Goal: Information Seeking & Learning: Learn about a topic

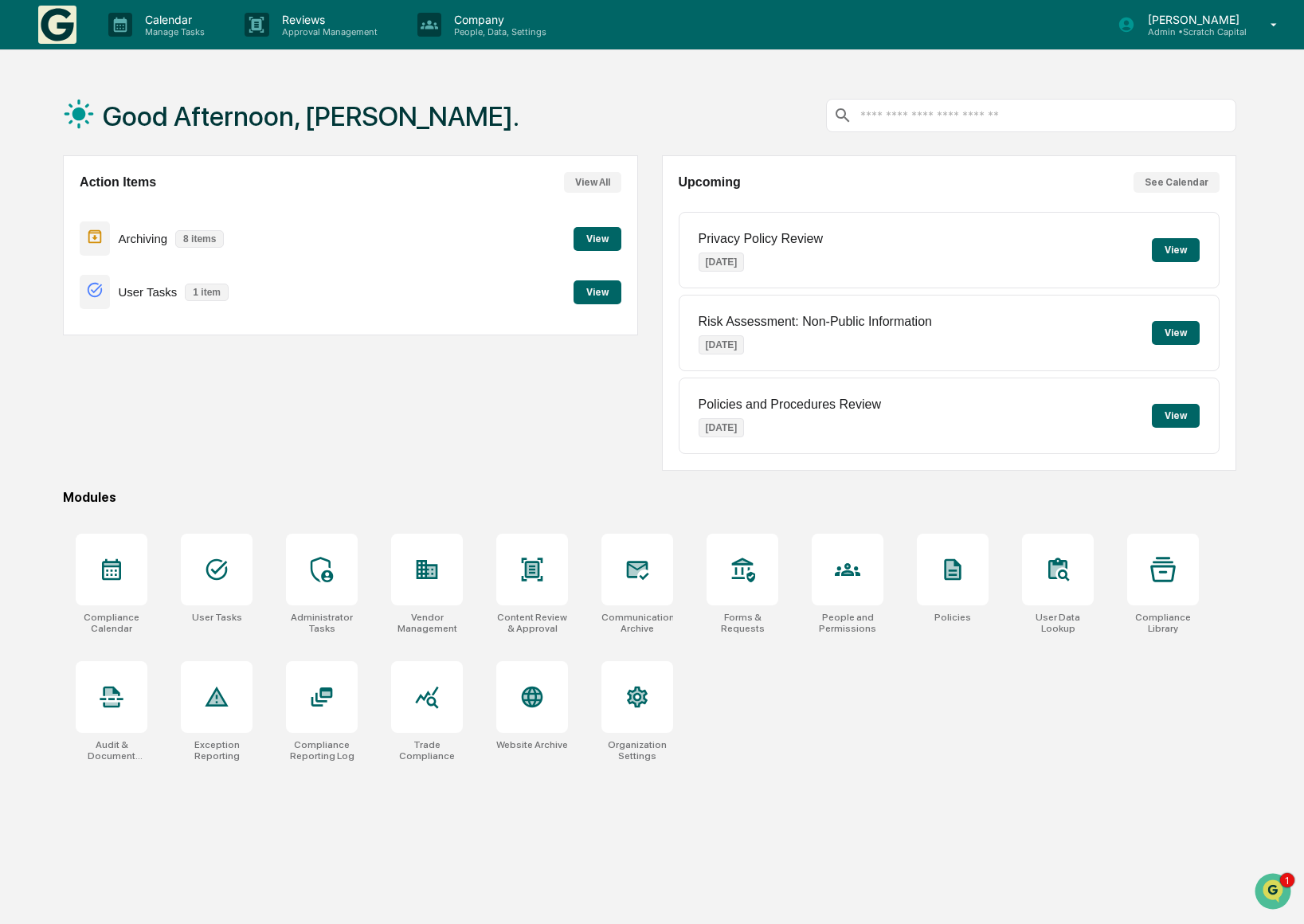
click at [826, 780] on div "Good Afternoon, [PERSON_NAME]. Action Items View All Archiving 8 items View Use…" at bounding box center [649, 538] width 1221 height 924
click at [406, 455] on div "Action Items View All Archiving 8 items View User Tasks 1 item View" at bounding box center [350, 313] width 575 height 316
drag, startPoint x: 928, startPoint y: 733, endPoint x: 590, endPoint y: 593, distance: 365.8
click at [928, 733] on div "Compliance Calendar User Tasks Administrator Tasks Vendor Management Content Re…" at bounding box center [649, 648] width 1174 height 247
click at [607, 585] on div at bounding box center [637, 569] width 71 height 71
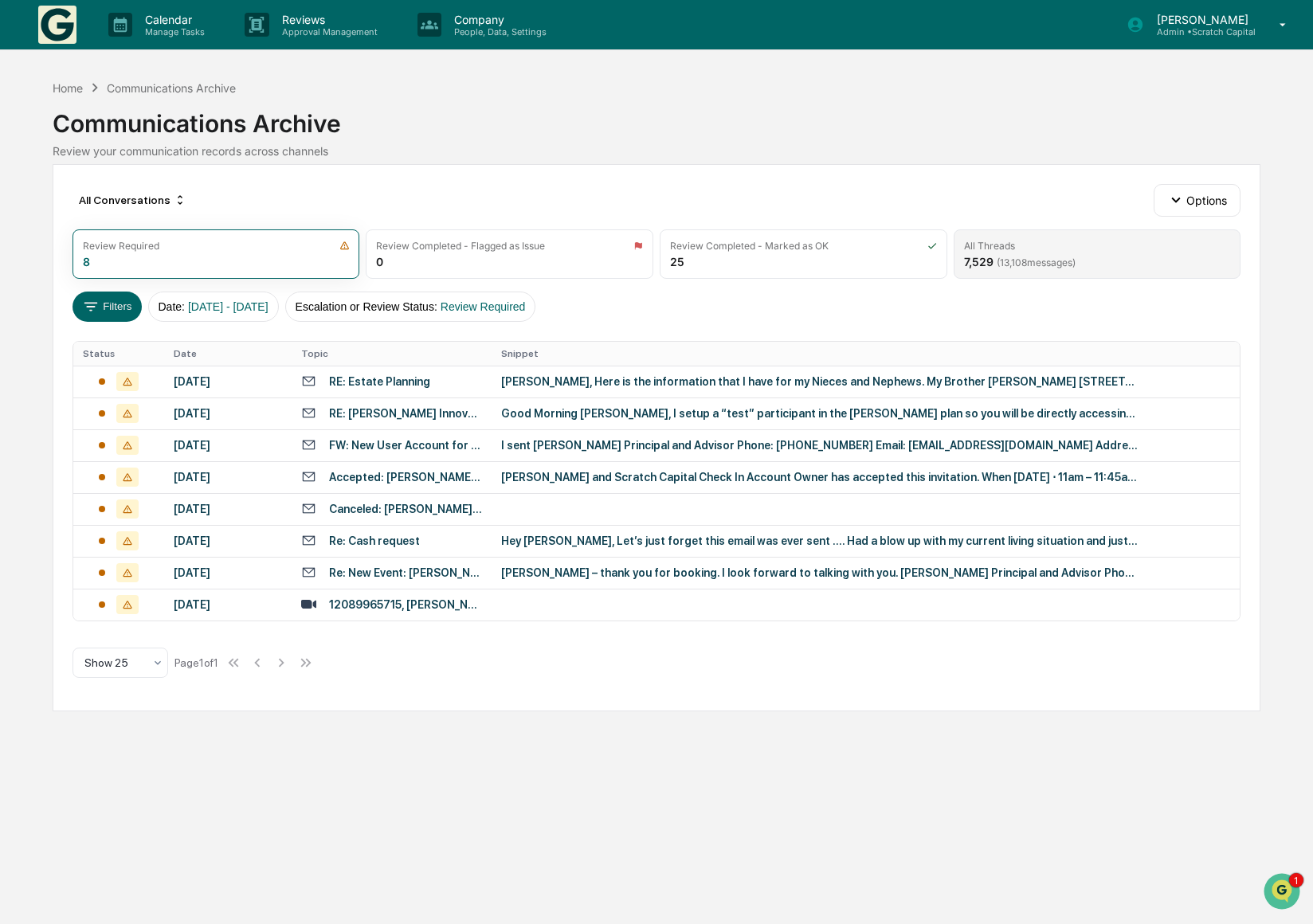
click at [1091, 273] on div "All Threads 7,529 ( 13,108 messages)" at bounding box center [1097, 254] width 288 height 49
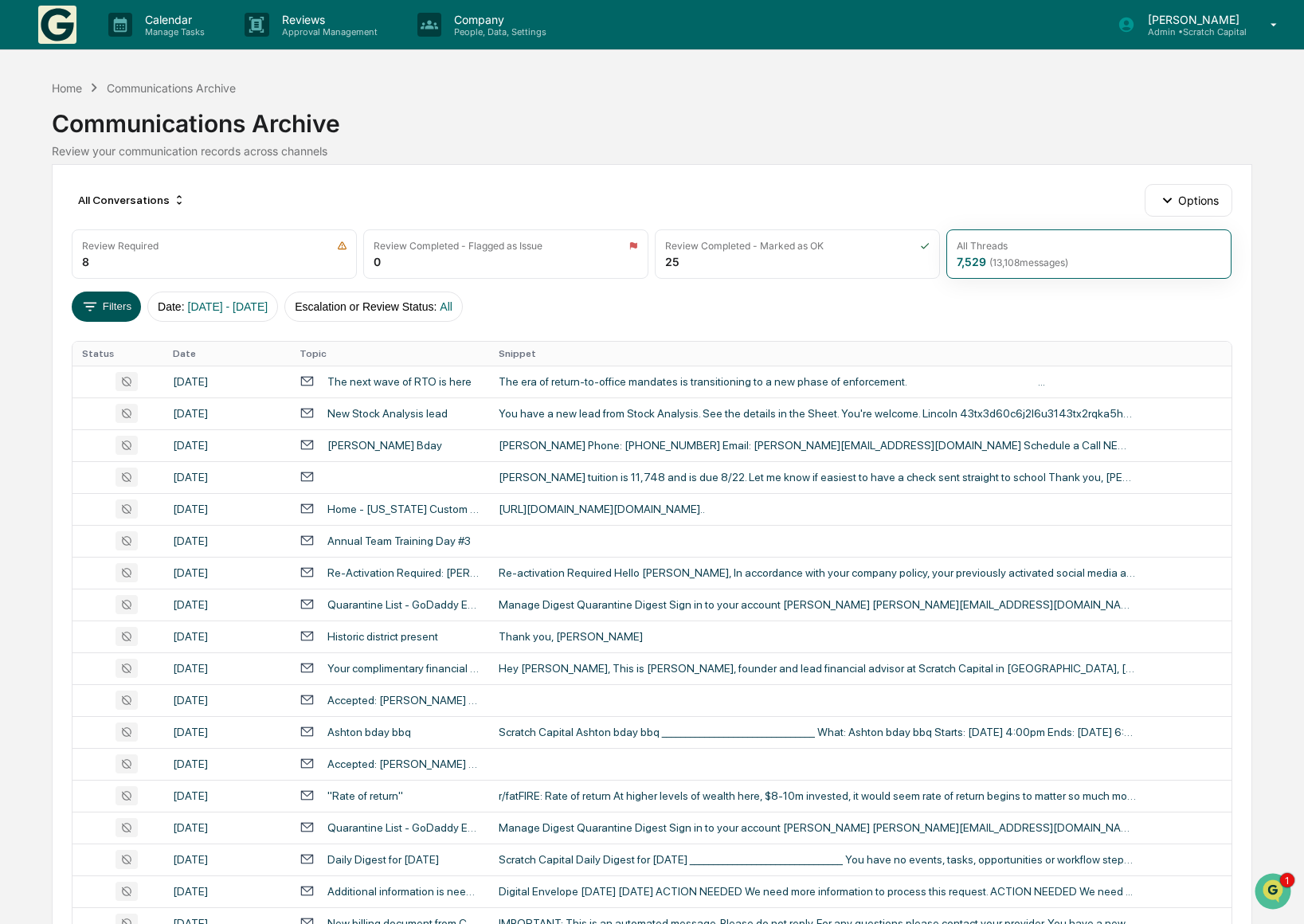
click at [113, 309] on button "Filters" at bounding box center [105, 307] width 69 height 30
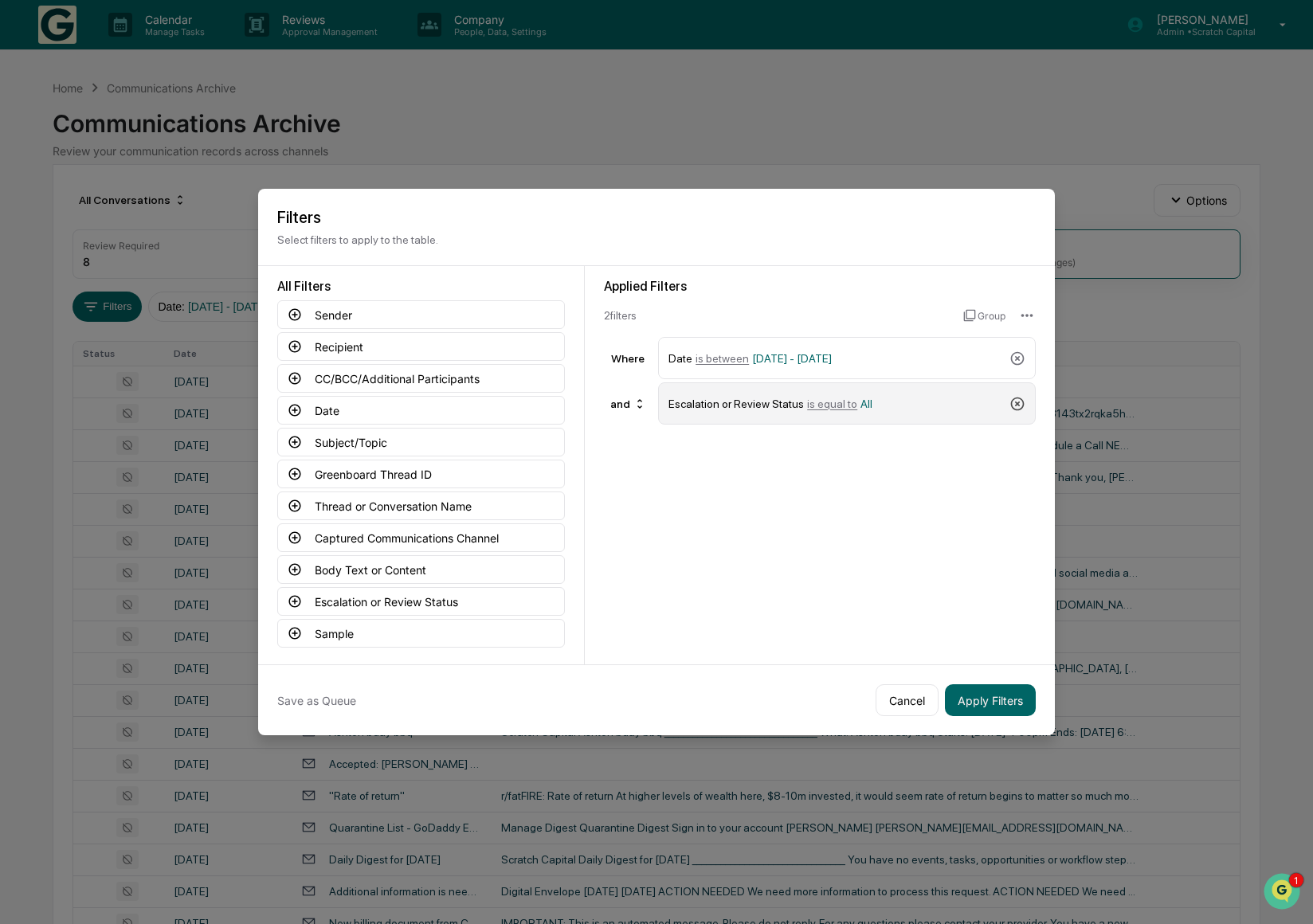
click at [1022, 406] on icon at bounding box center [1017, 404] width 16 height 16
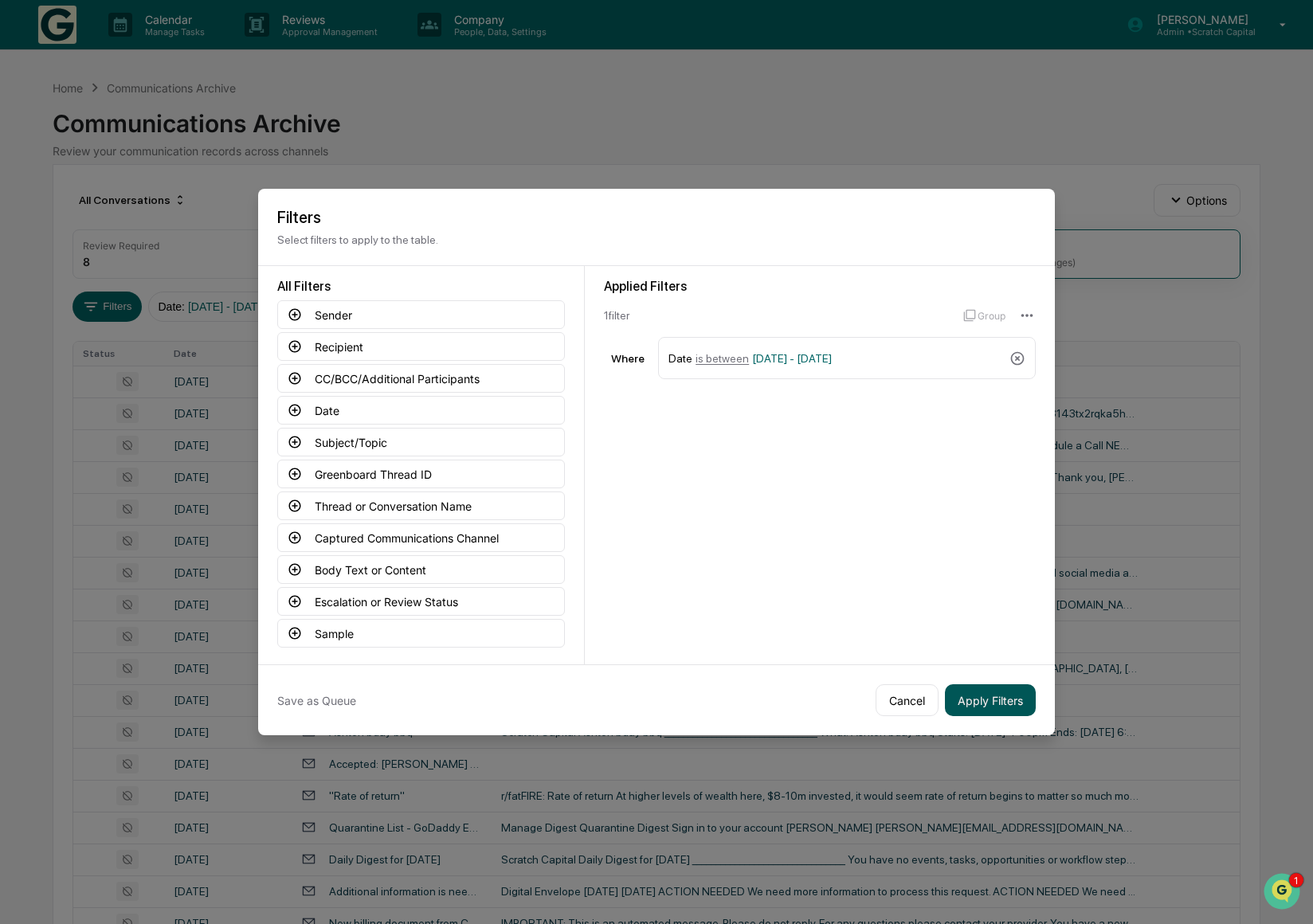
click at [987, 711] on button "Apply Filters" at bounding box center [991, 701] width 91 height 32
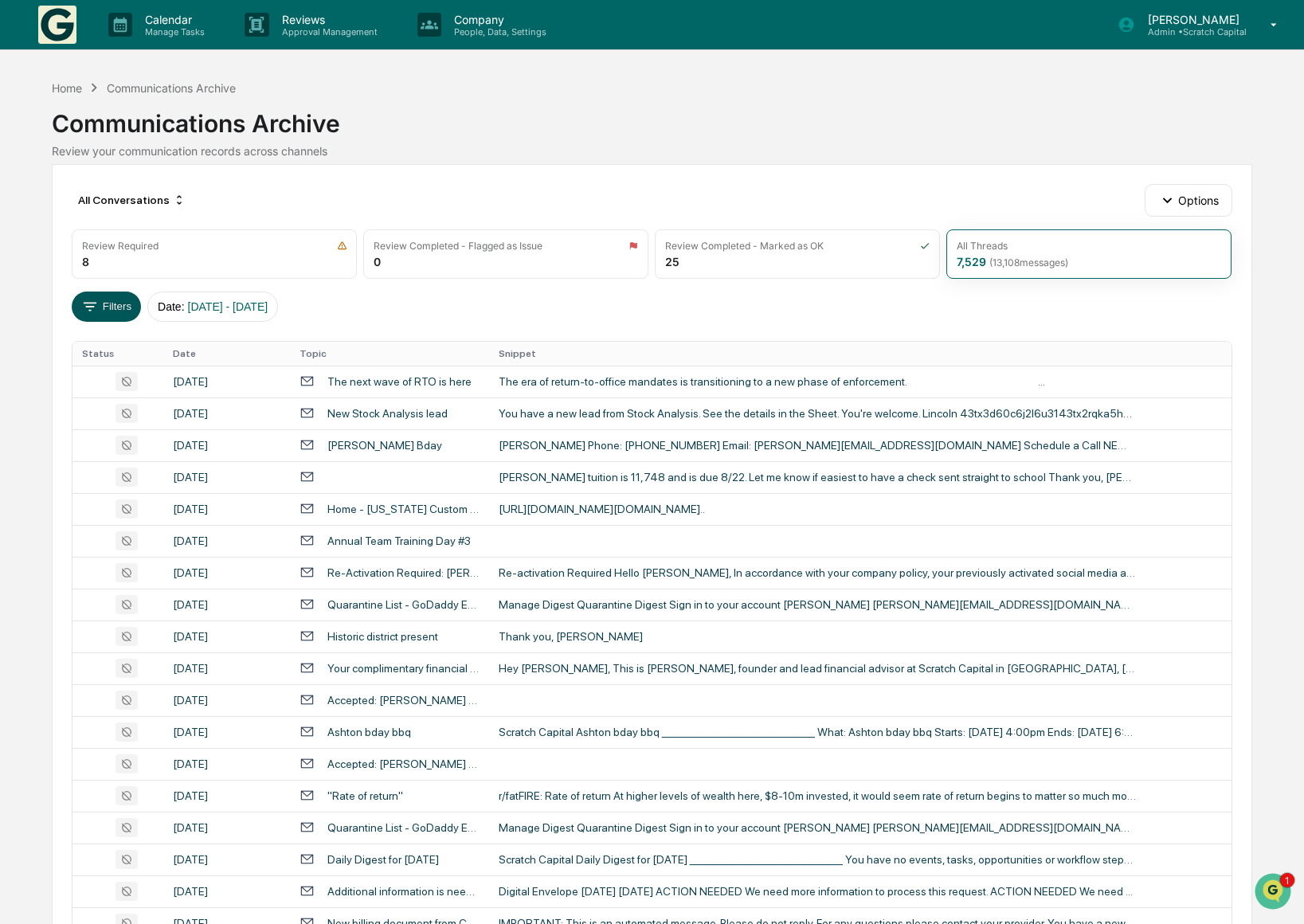
click at [96, 309] on icon at bounding box center [89, 306] width 17 height 17
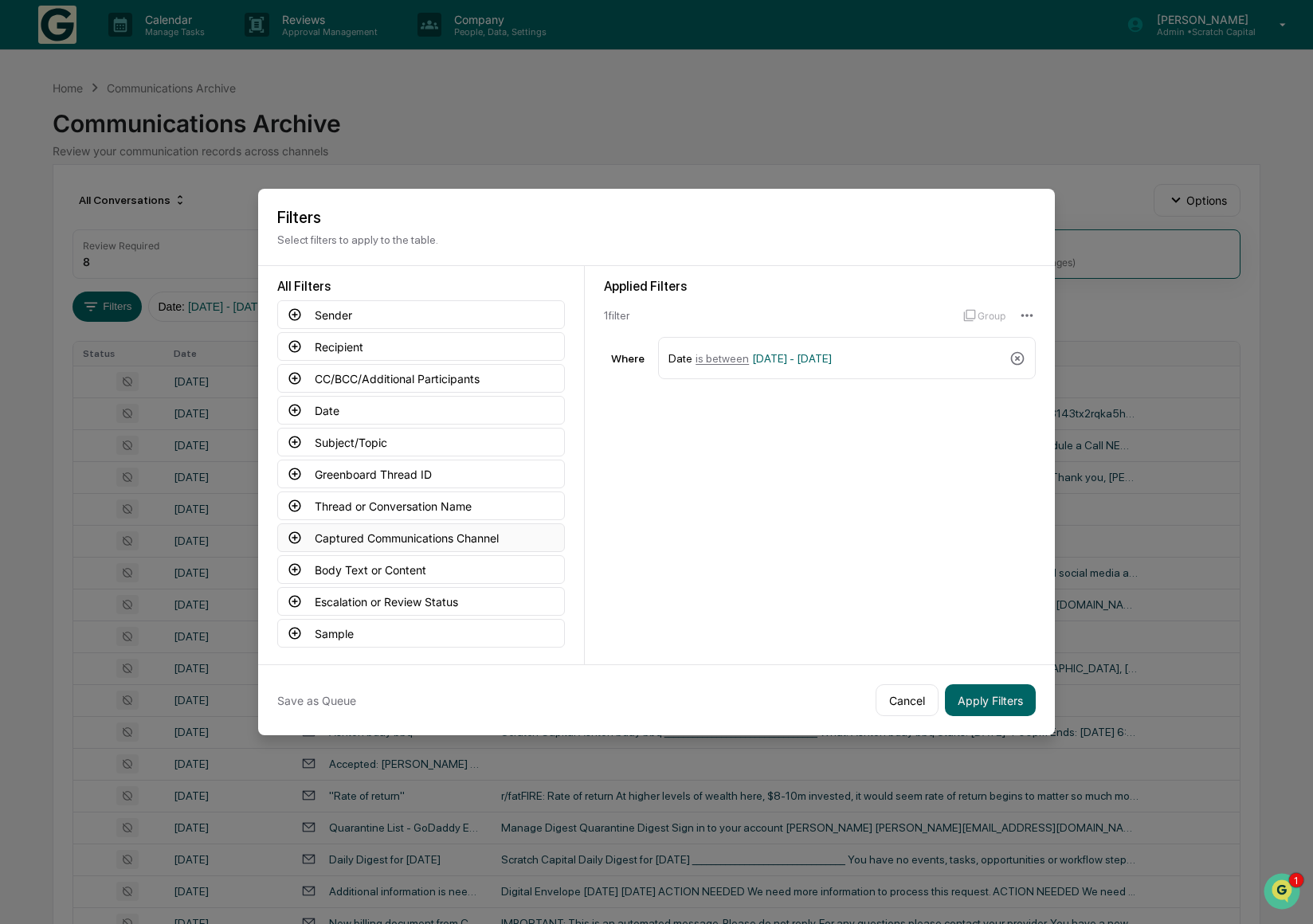
click at [374, 539] on button "Captured Communications Channel" at bounding box center [421, 538] width 288 height 29
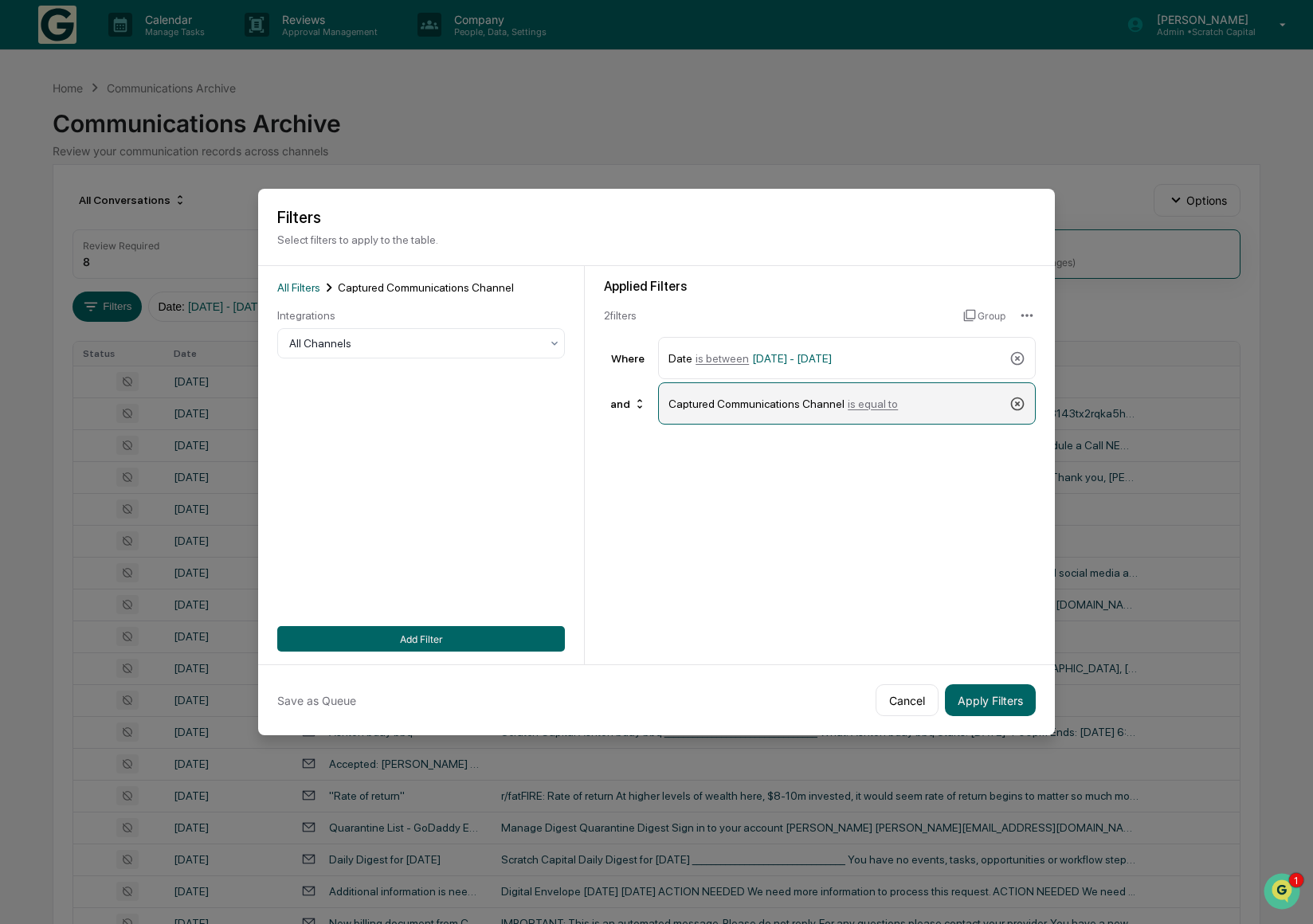
click at [1016, 397] on icon at bounding box center [1017, 404] width 16 height 16
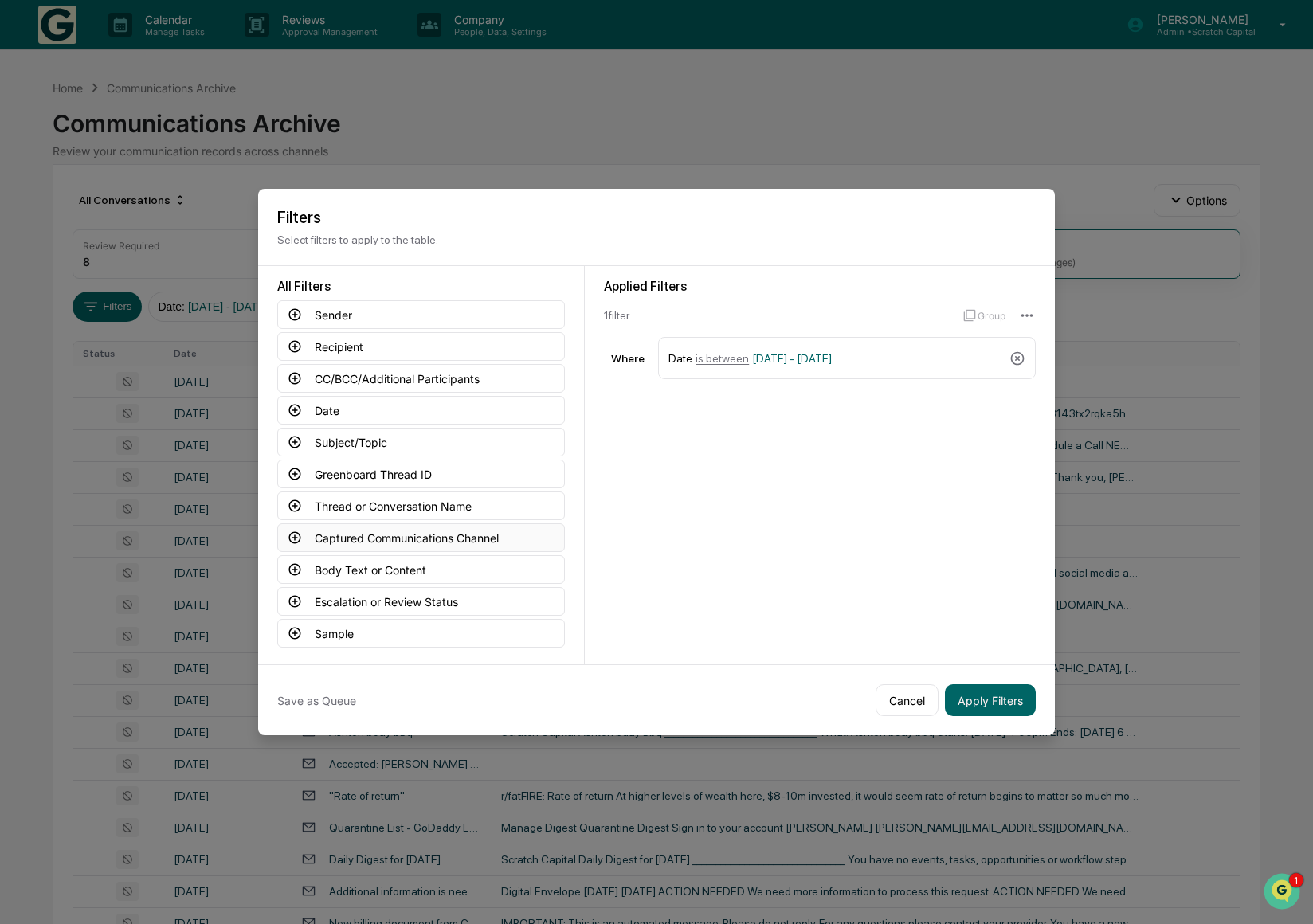
click at [415, 548] on button "Captured Communications Channel" at bounding box center [421, 538] width 288 height 29
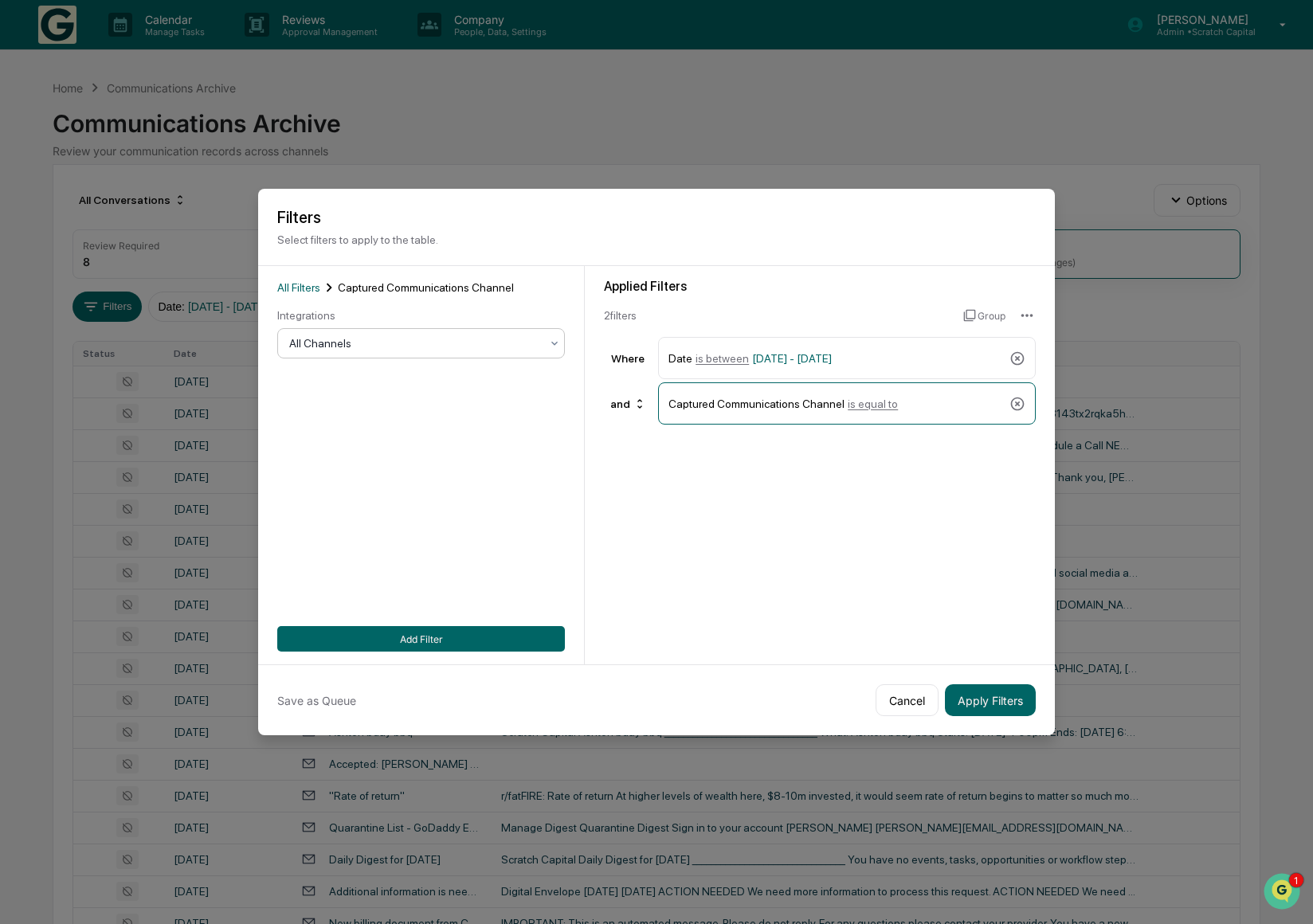
click at [389, 337] on div at bounding box center [415, 343] width 251 height 16
click at [379, 516] on div "LinkedIn Messages" at bounding box center [421, 510] width 286 height 32
click at [431, 645] on button "Add Filter" at bounding box center [421, 639] width 288 height 26
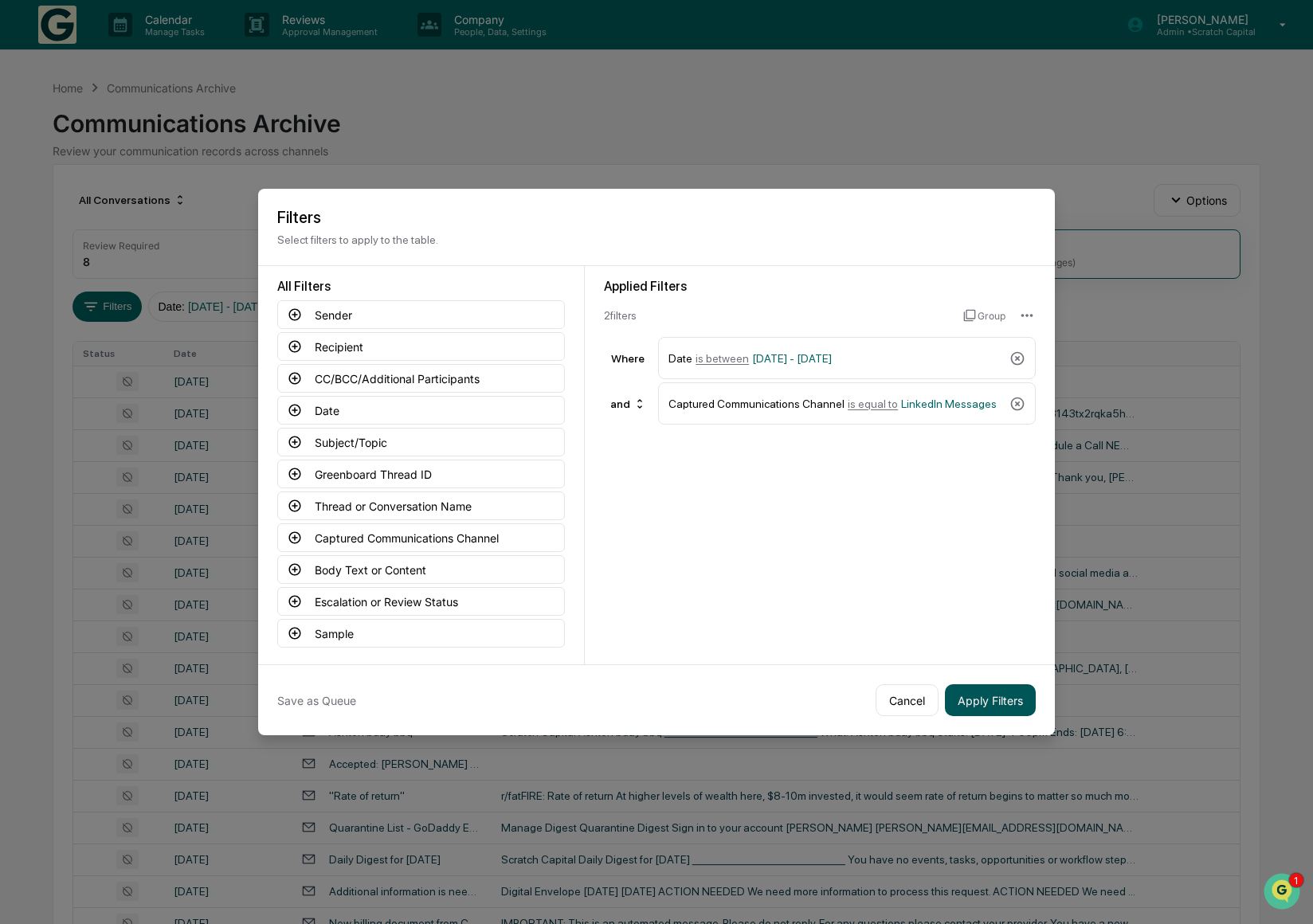
click at [977, 701] on button "Apply Filters" at bounding box center [991, 701] width 91 height 32
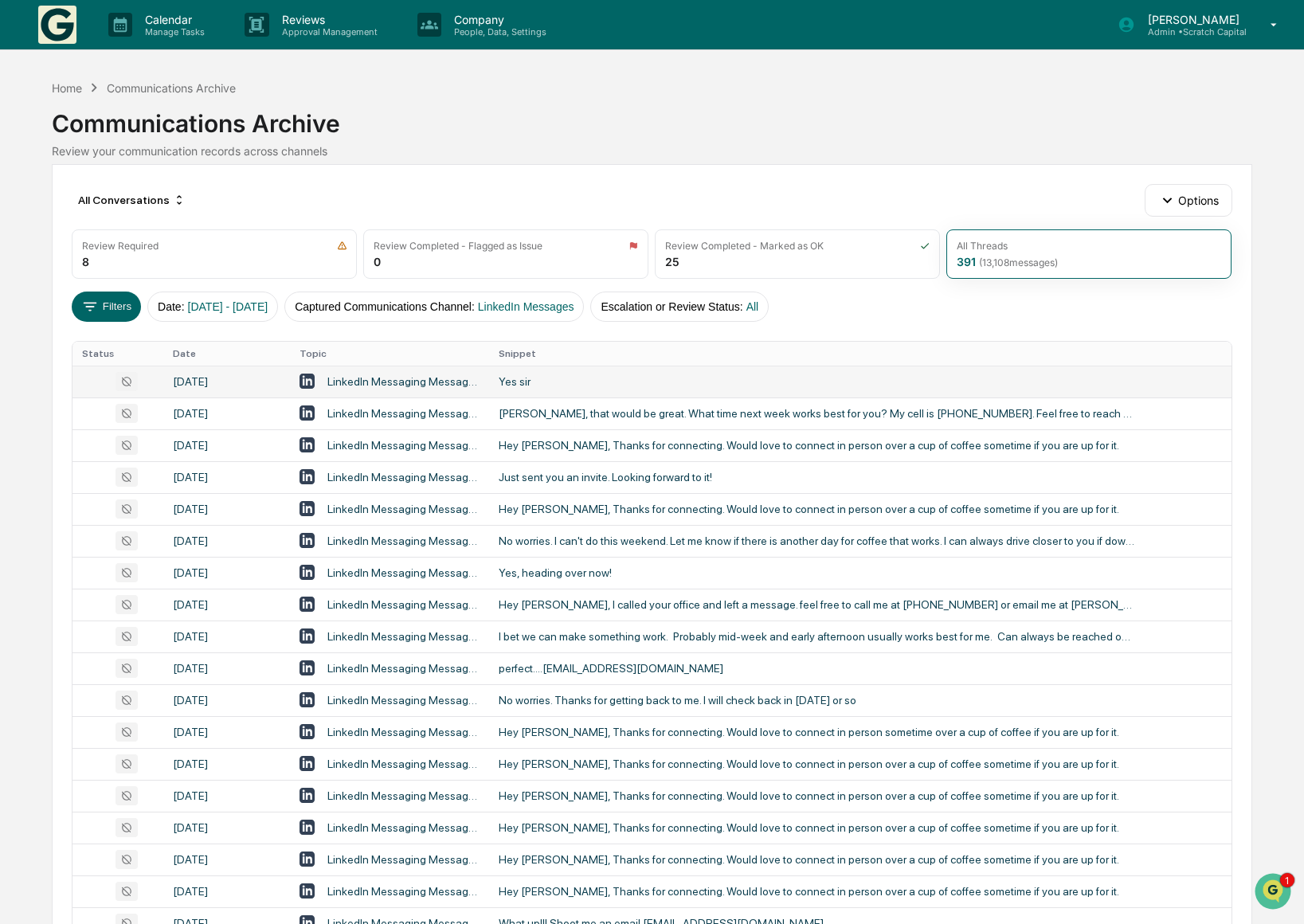
click at [728, 393] on td "Yes sir" at bounding box center [860, 382] width 742 height 32
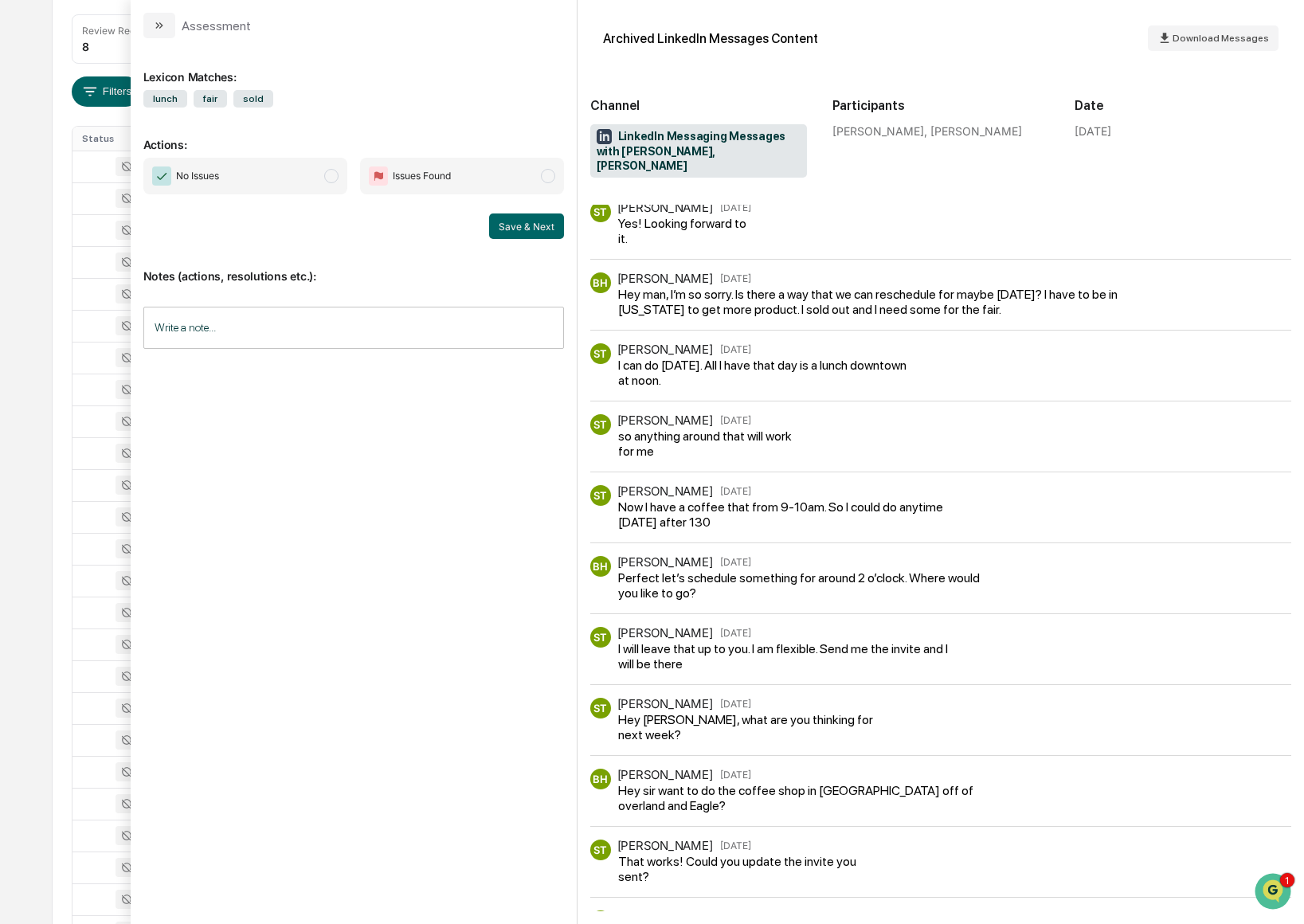
scroll to position [243, 0]
click at [170, 35] on button "modal" at bounding box center [160, 25] width 32 height 26
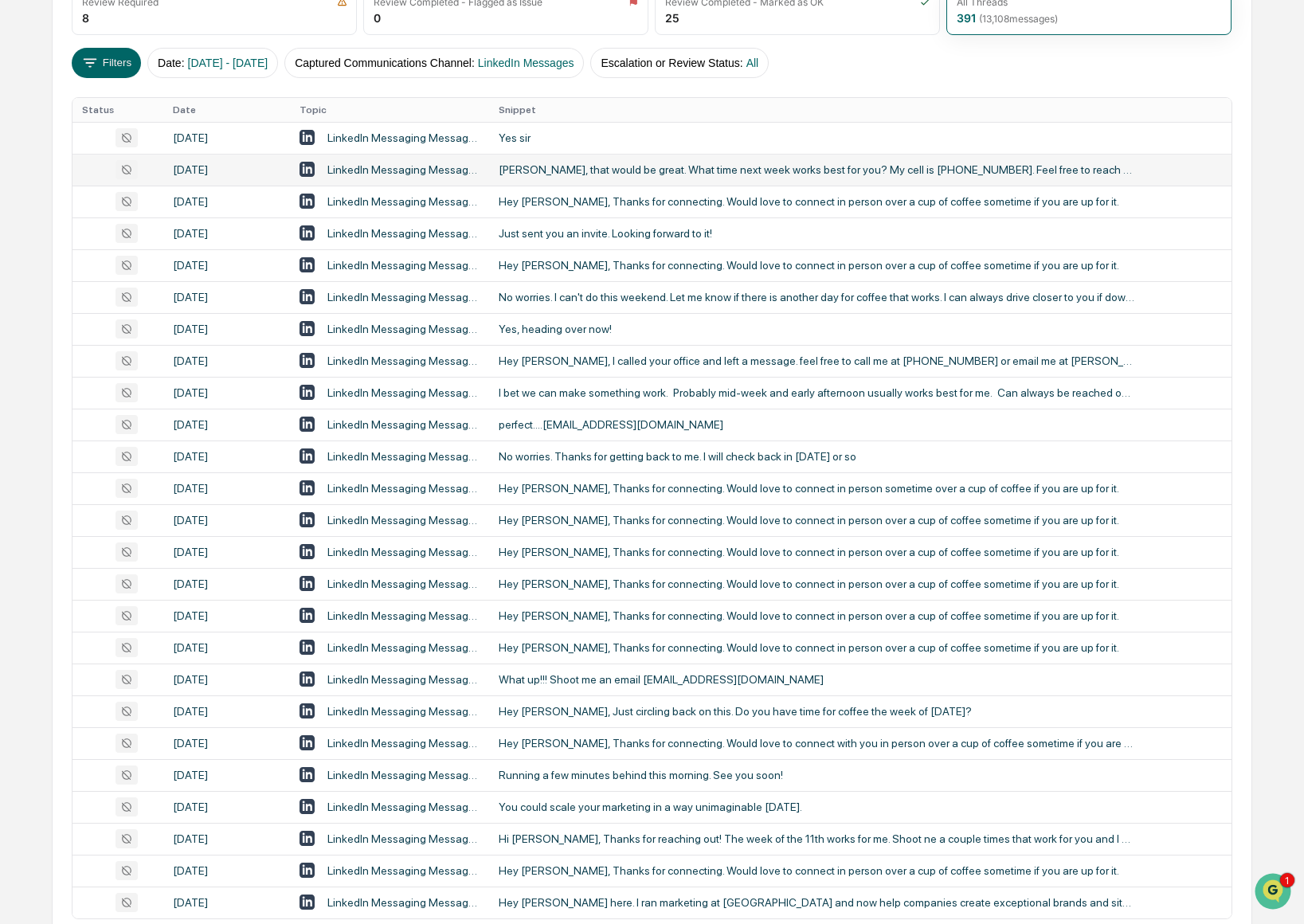
scroll to position [241, 0]
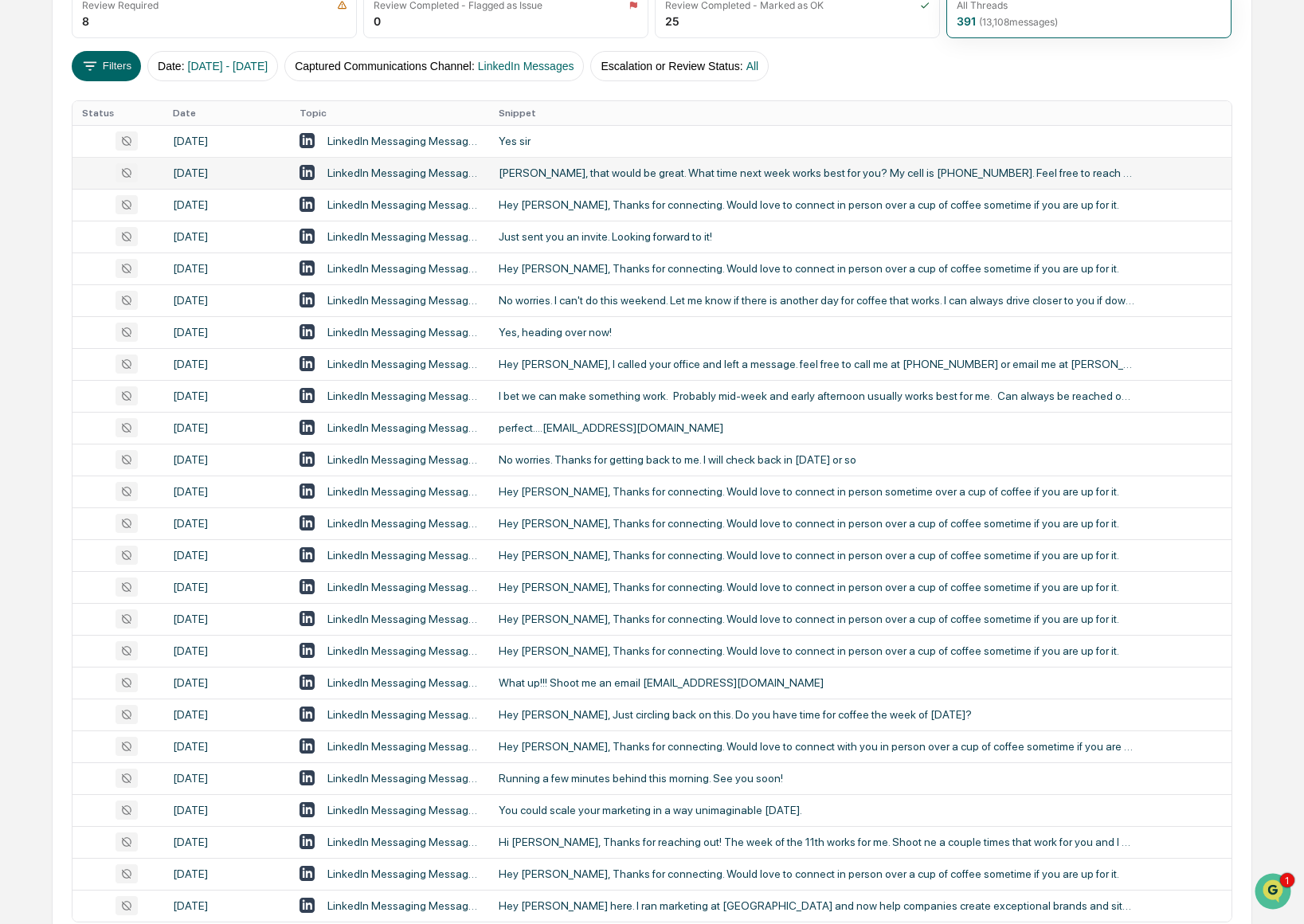
click at [539, 183] on td "[PERSON_NAME], that would be great. What time next week works best for you? My …" at bounding box center [860, 173] width 742 height 32
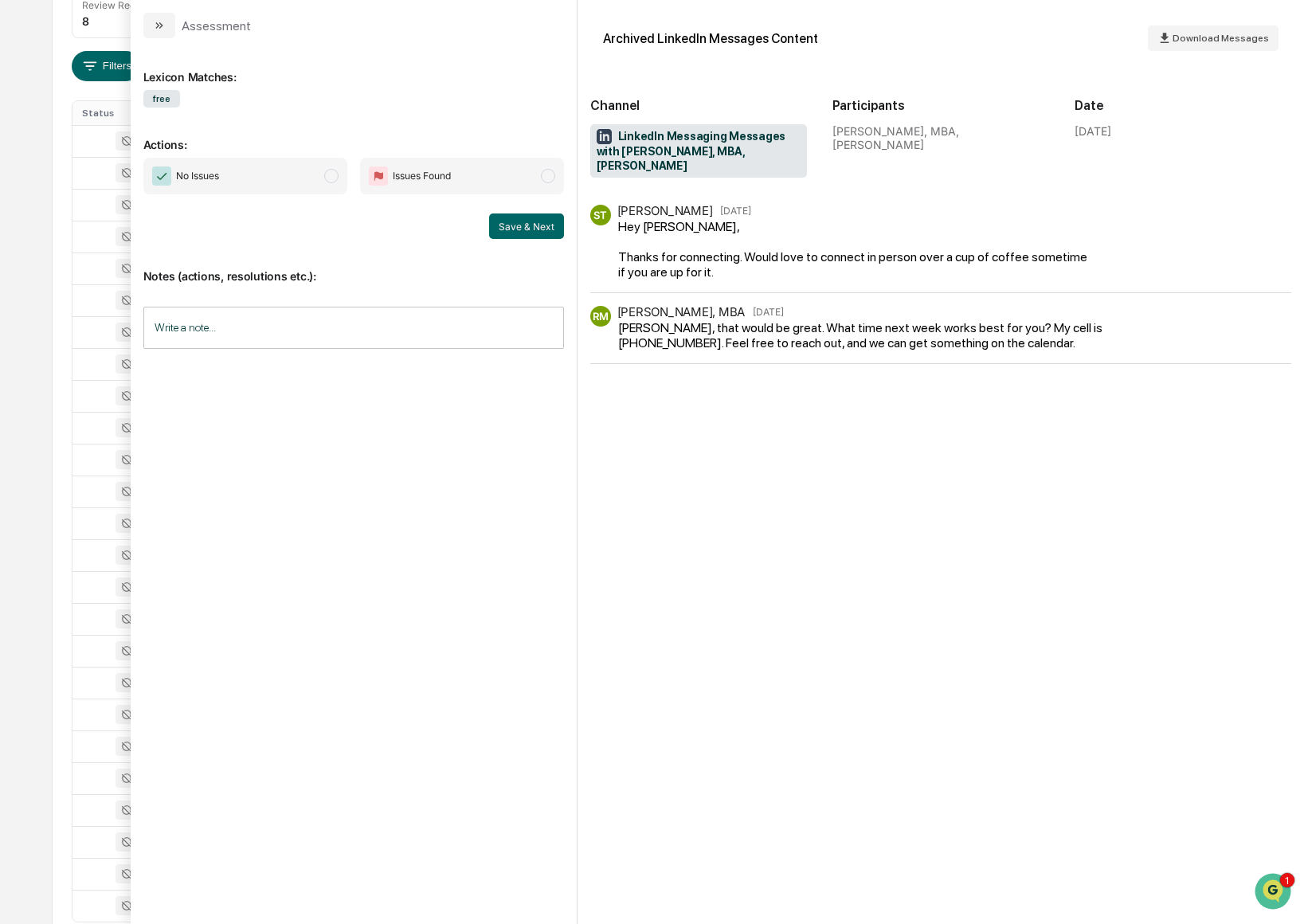
click at [8, 290] on div "Calendar Manage Tasks Reviews Approval Management Company People, Data, Setting…" at bounding box center [652, 386] width 1304 height 1253
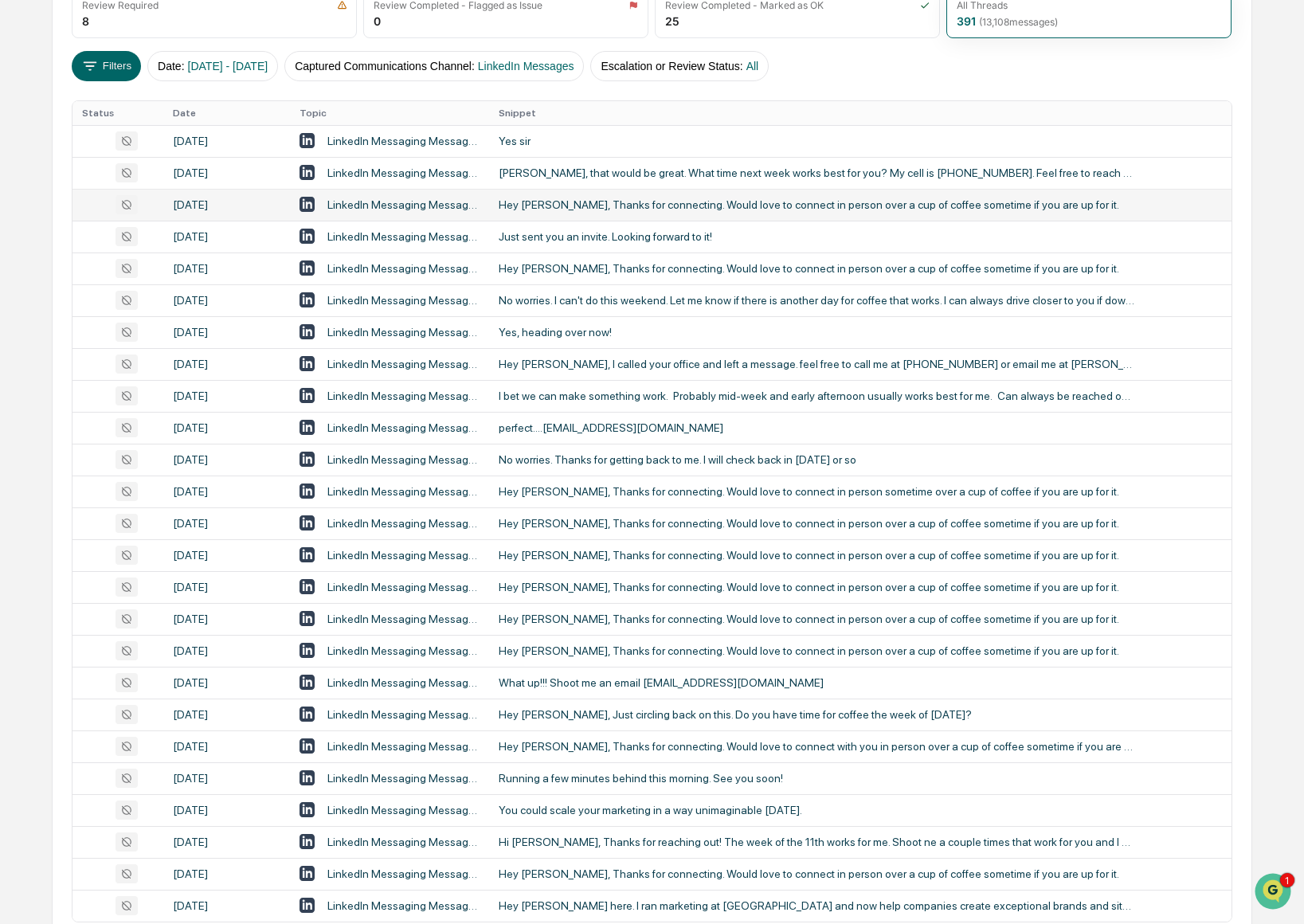
click at [565, 214] on td "Hey [PERSON_NAME], Thanks for connecting. Would love to connect in person over …" at bounding box center [860, 205] width 742 height 32
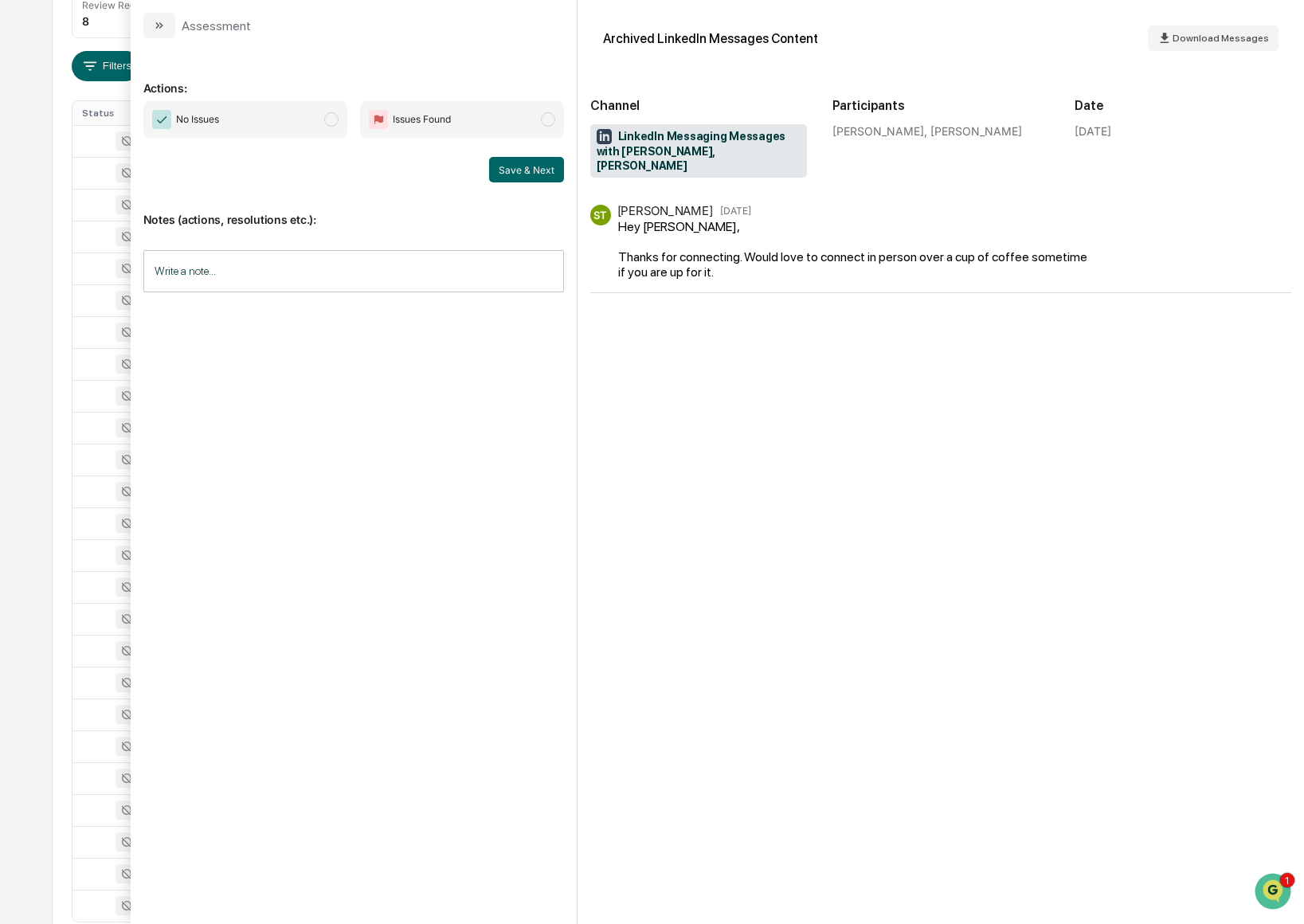
click at [40, 382] on div "Calendar Manage Tasks Reviews Approval Management Company People, Data, Setting…" at bounding box center [652, 386] width 1304 height 1253
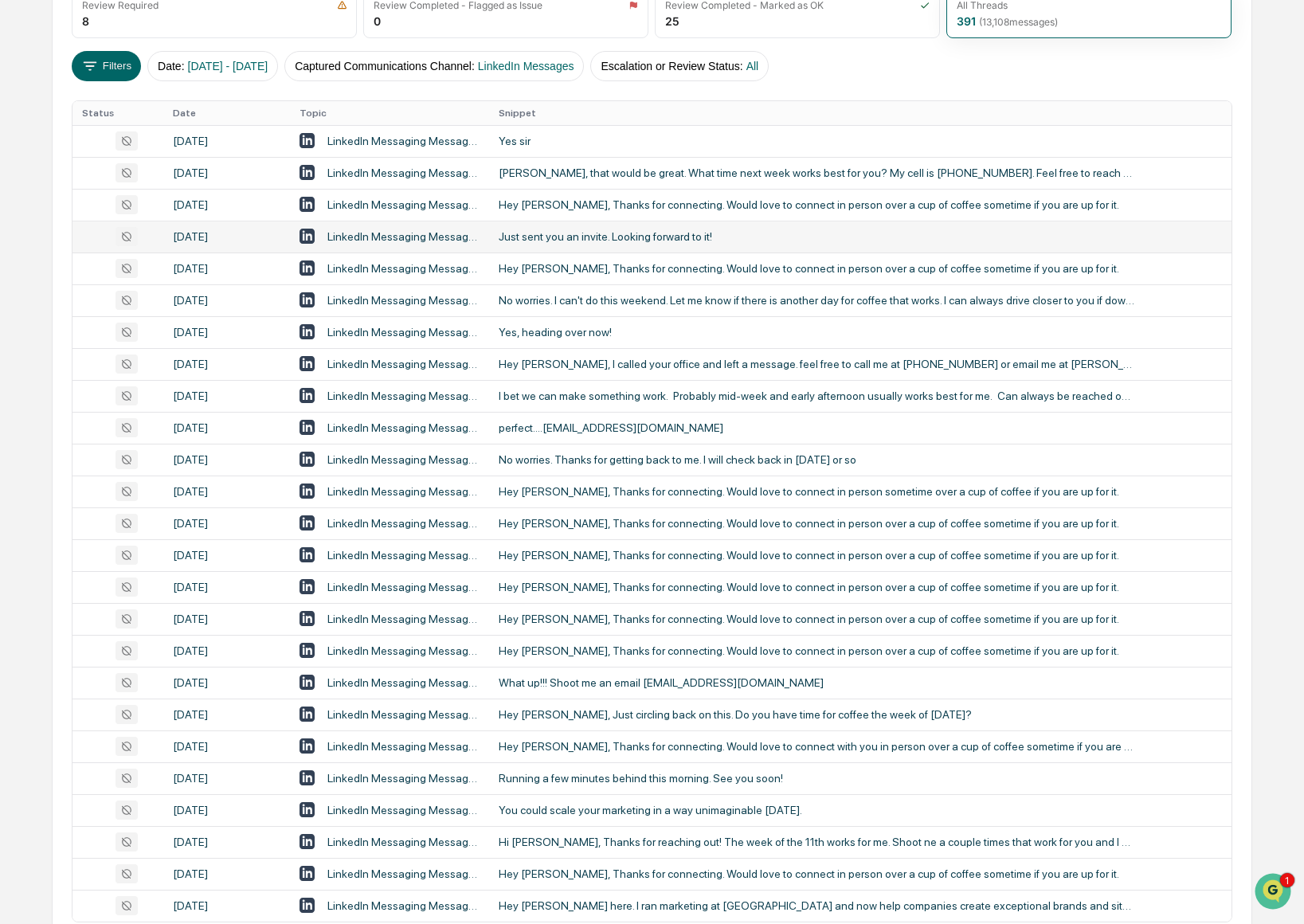
click at [642, 239] on div "Just sent you an invite. Looking forward to it!" at bounding box center [817, 236] width 638 height 12
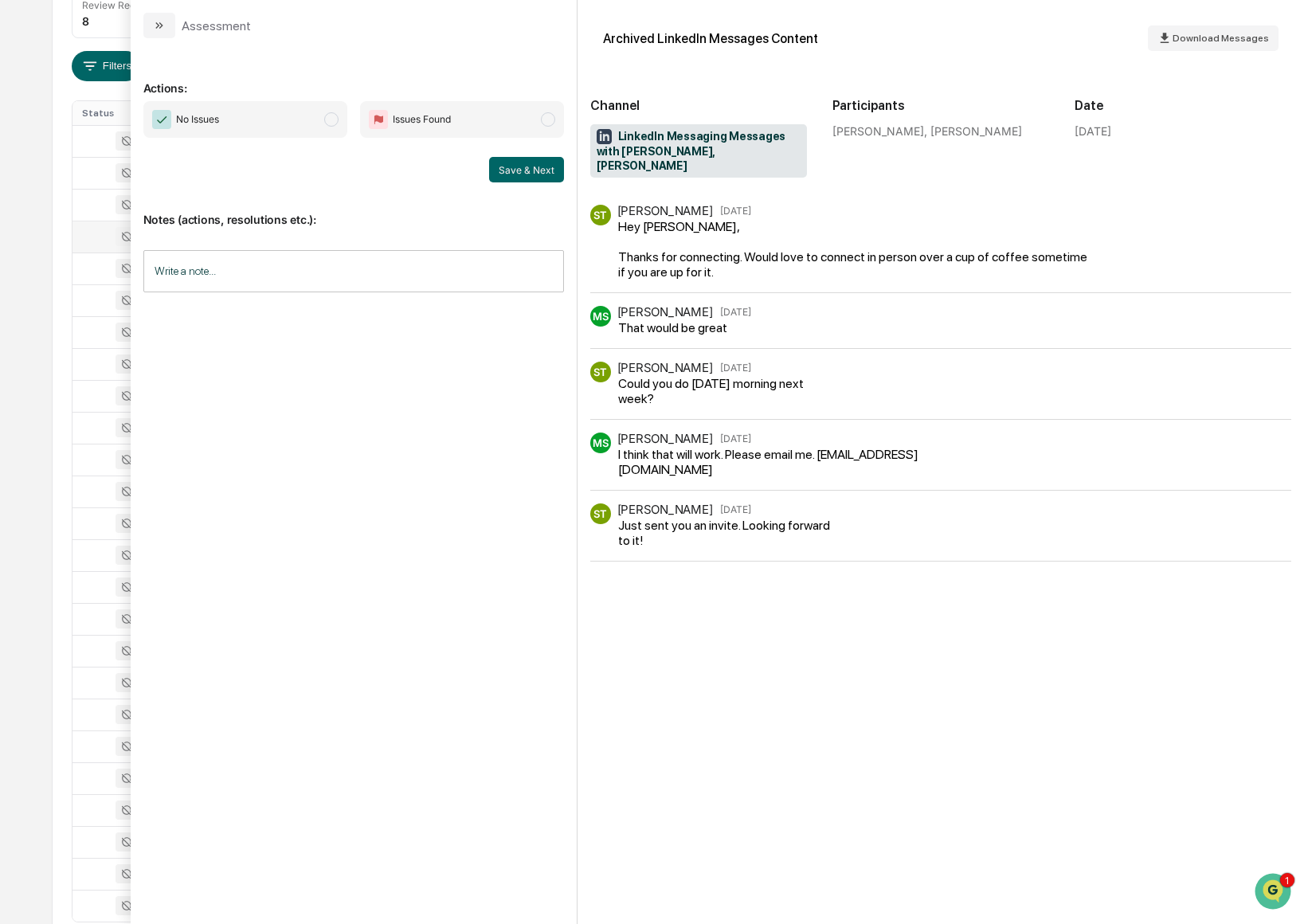
click at [20, 292] on div "Calendar Manage Tasks Reviews Approval Management Company People, Data, Setting…" at bounding box center [652, 386] width 1304 height 1253
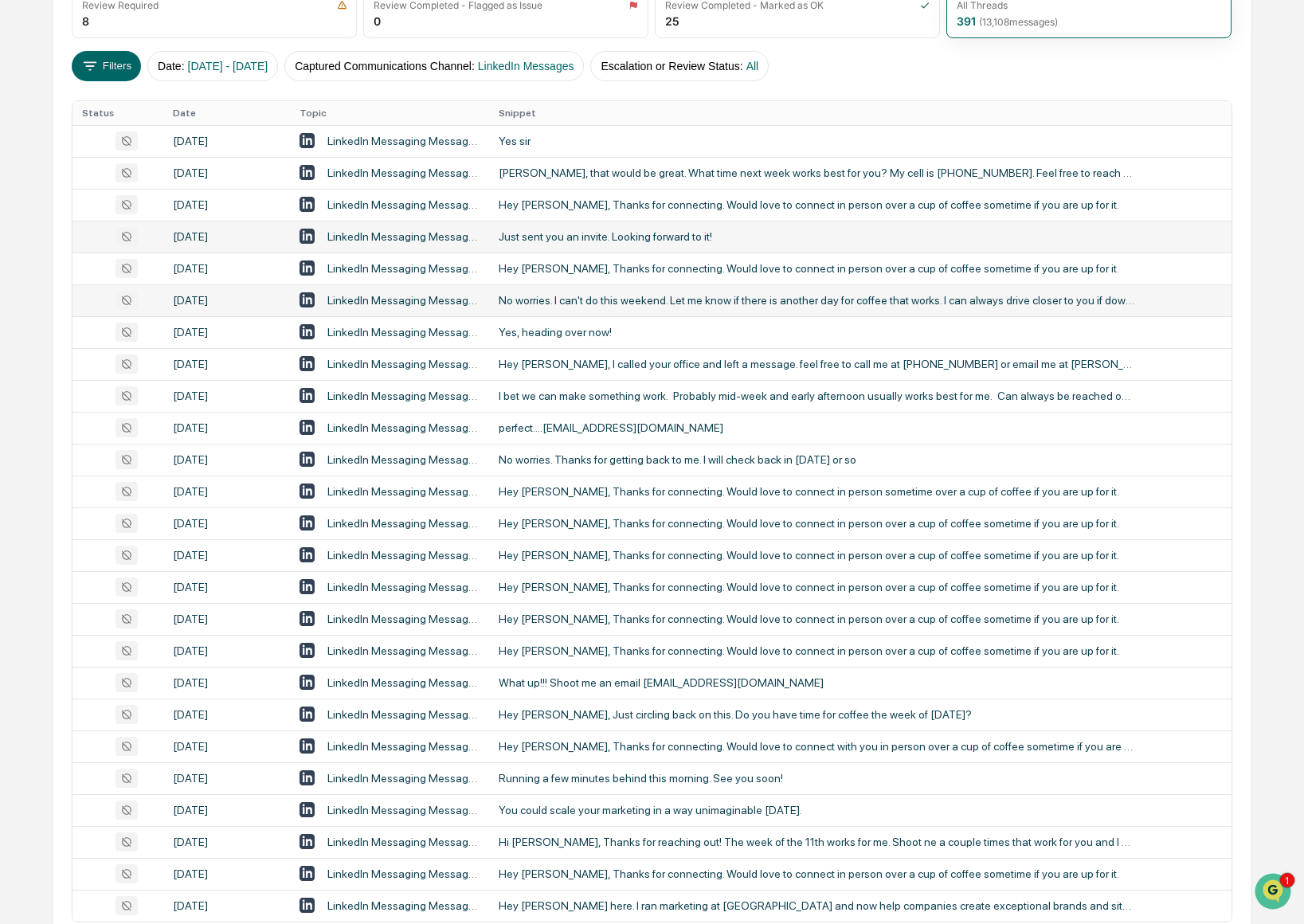
click at [644, 306] on div "No worries. I can't do this weekend. Let me know if there is another day for co…" at bounding box center [817, 299] width 638 height 12
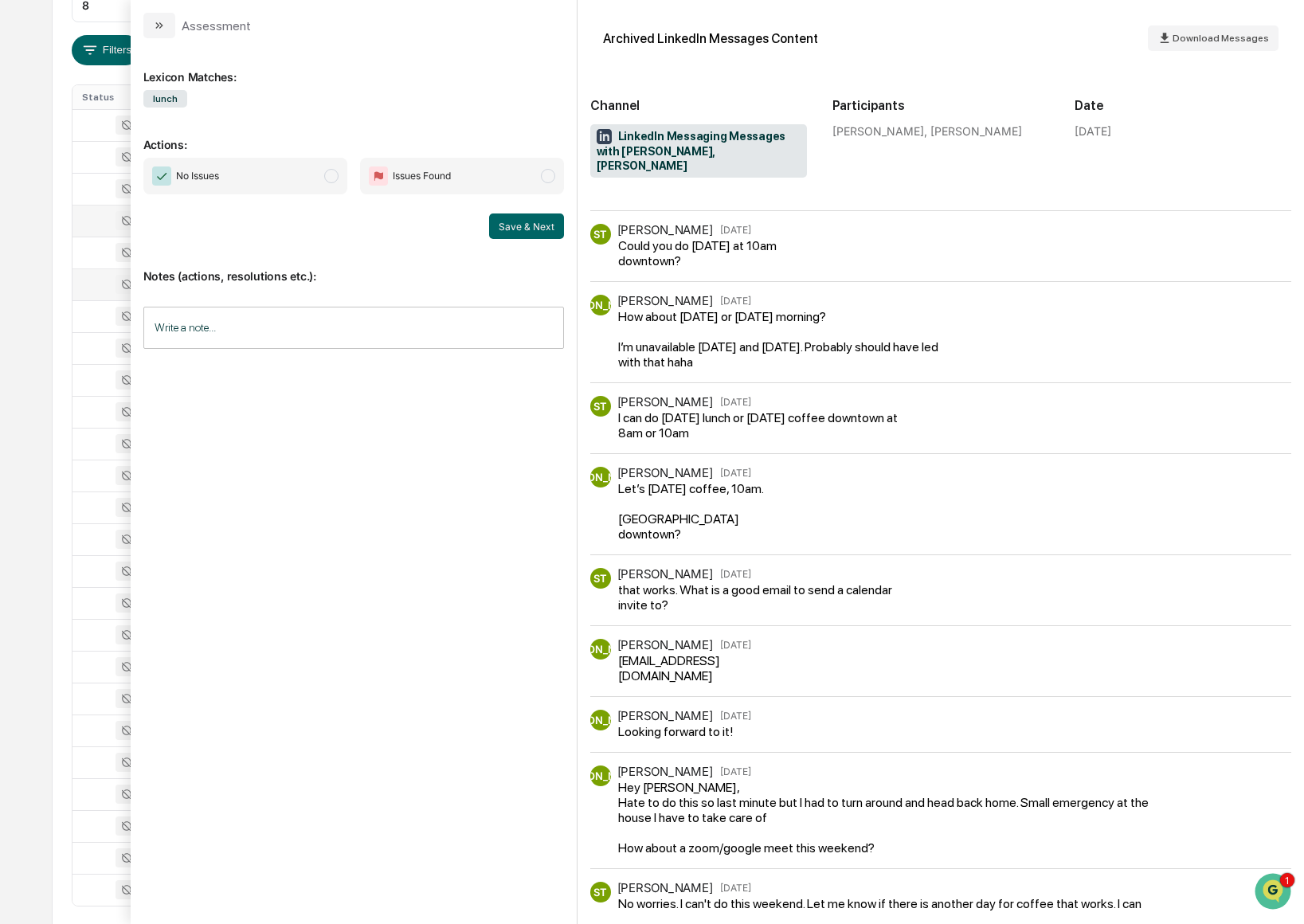
scroll to position [303, 0]
click at [49, 464] on div "Calendar Manage Tasks Reviews Approval Management Company People, Data, Setting…" at bounding box center [652, 323] width 1304 height 1253
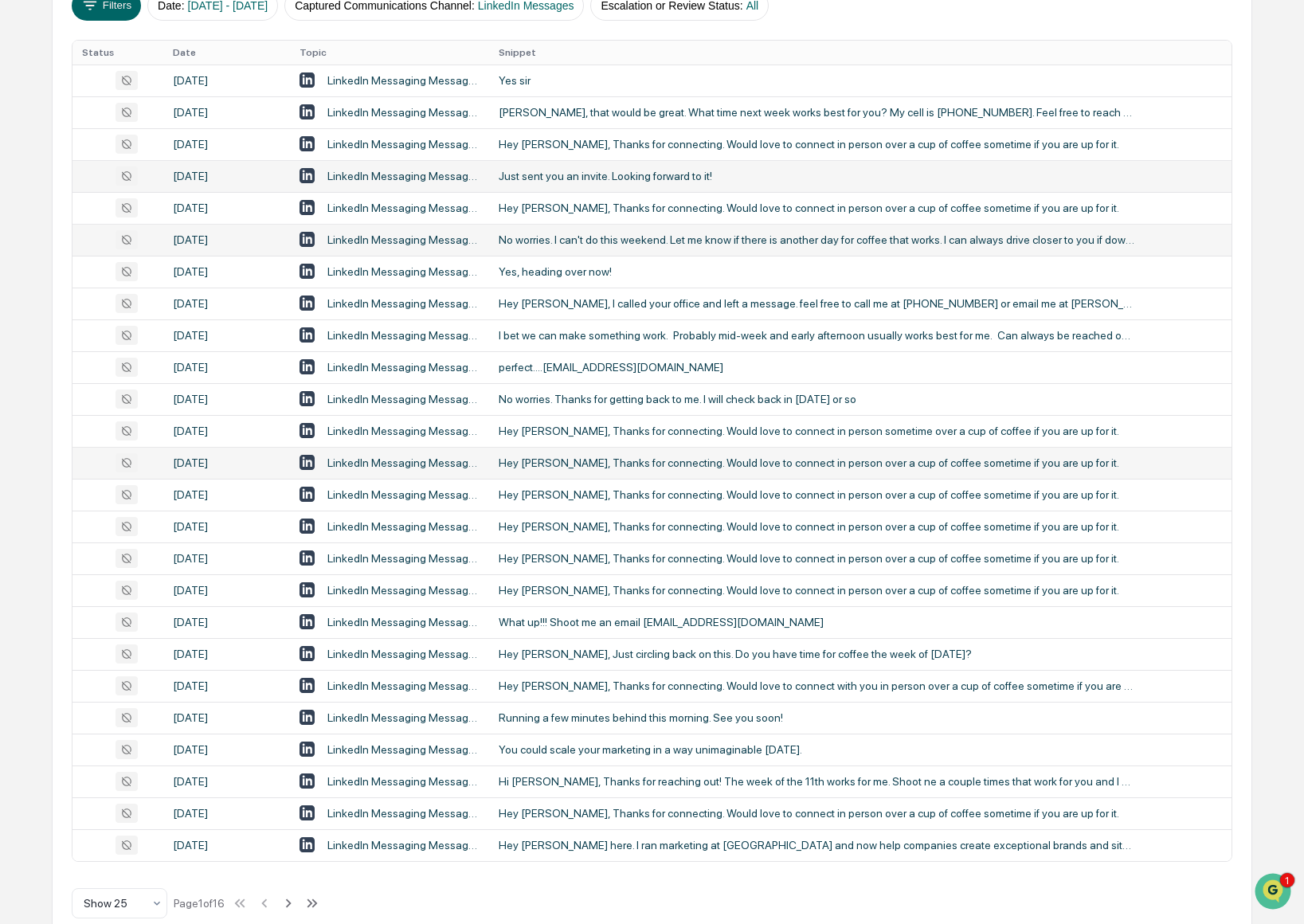
scroll to position [300, 0]
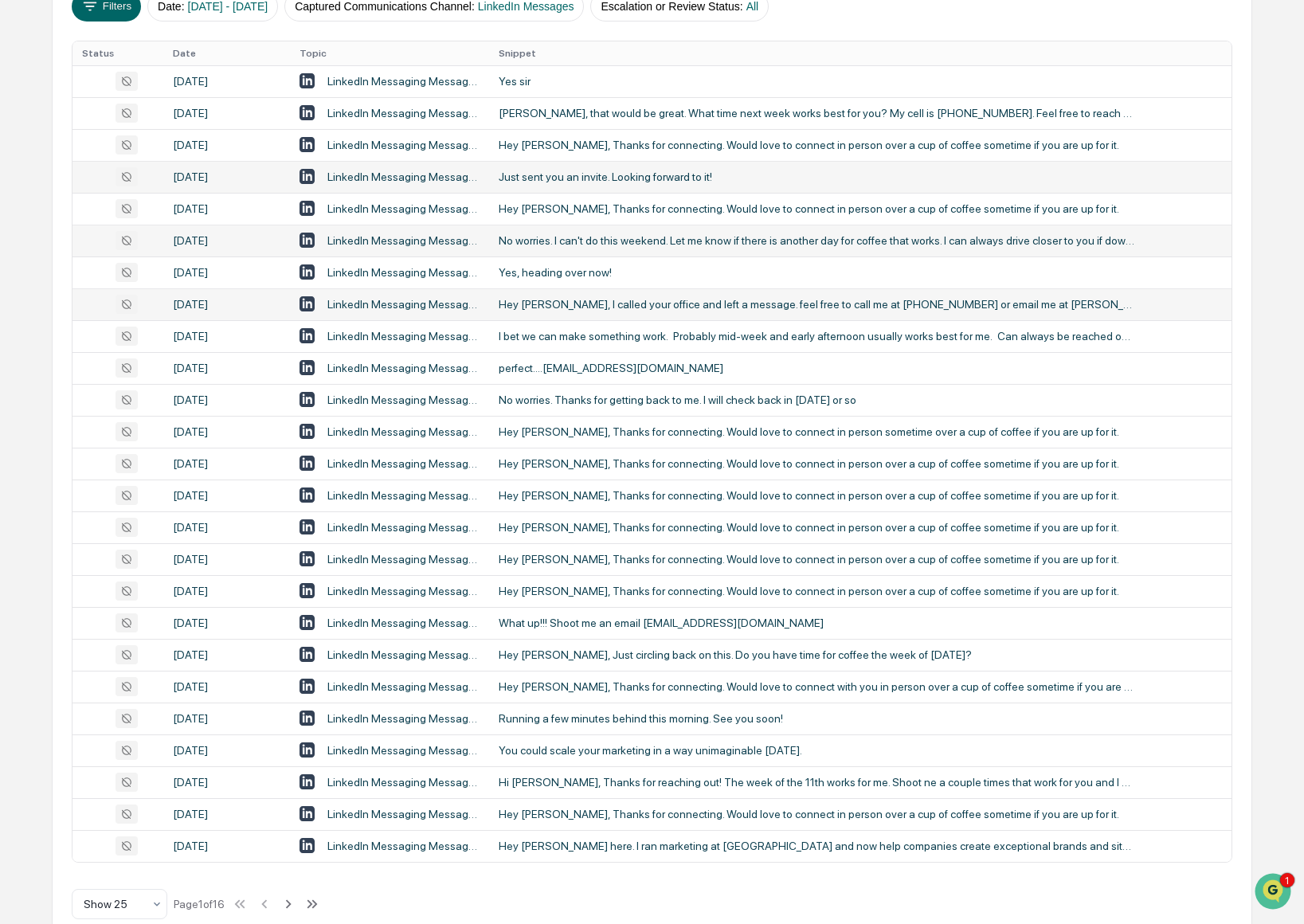
click at [476, 313] on td "LinkedIn Messaging Messages with [PERSON_NAME], [PERSON_NAME]" at bounding box center [390, 304] width 200 height 32
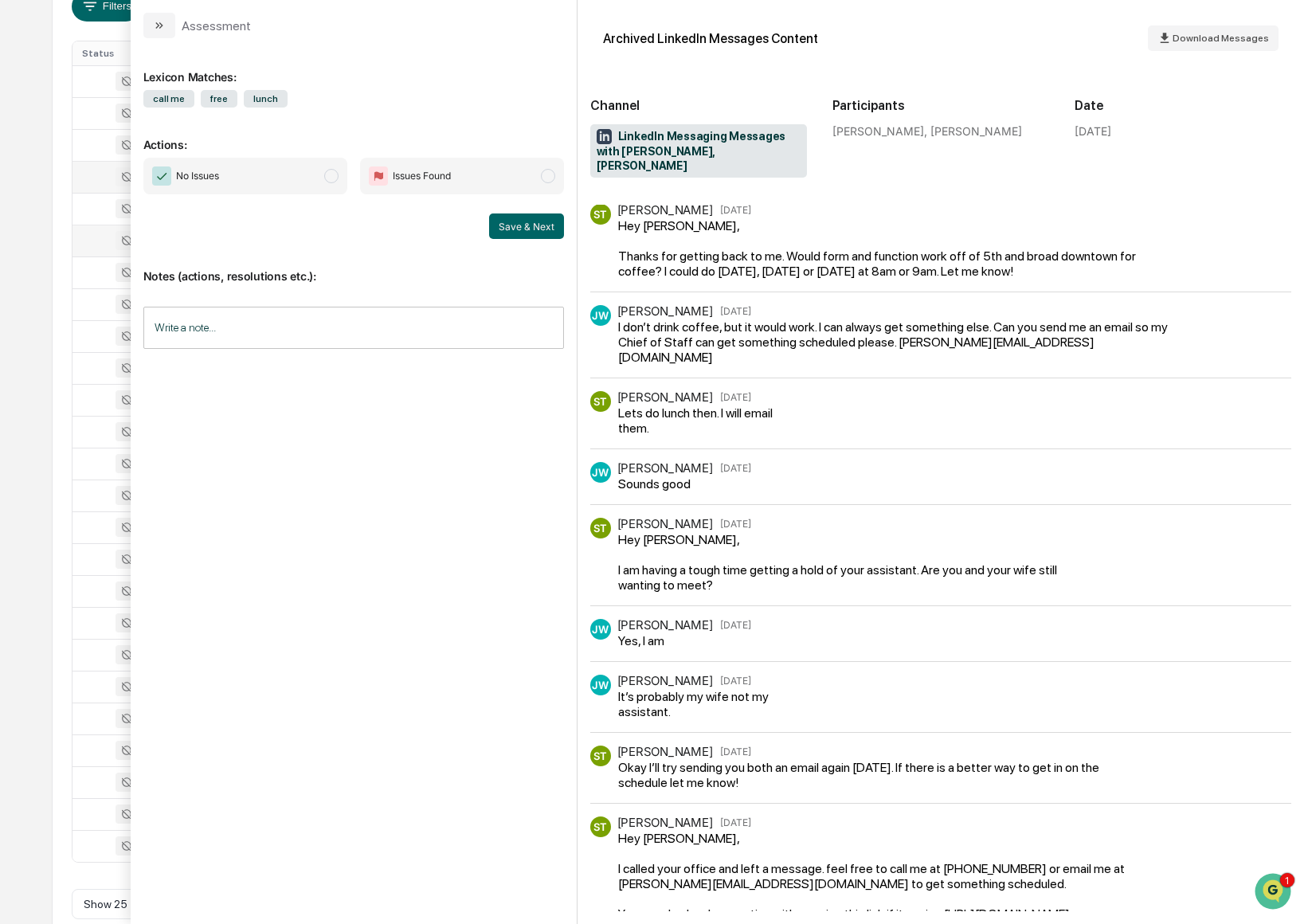
scroll to position [169, 0]
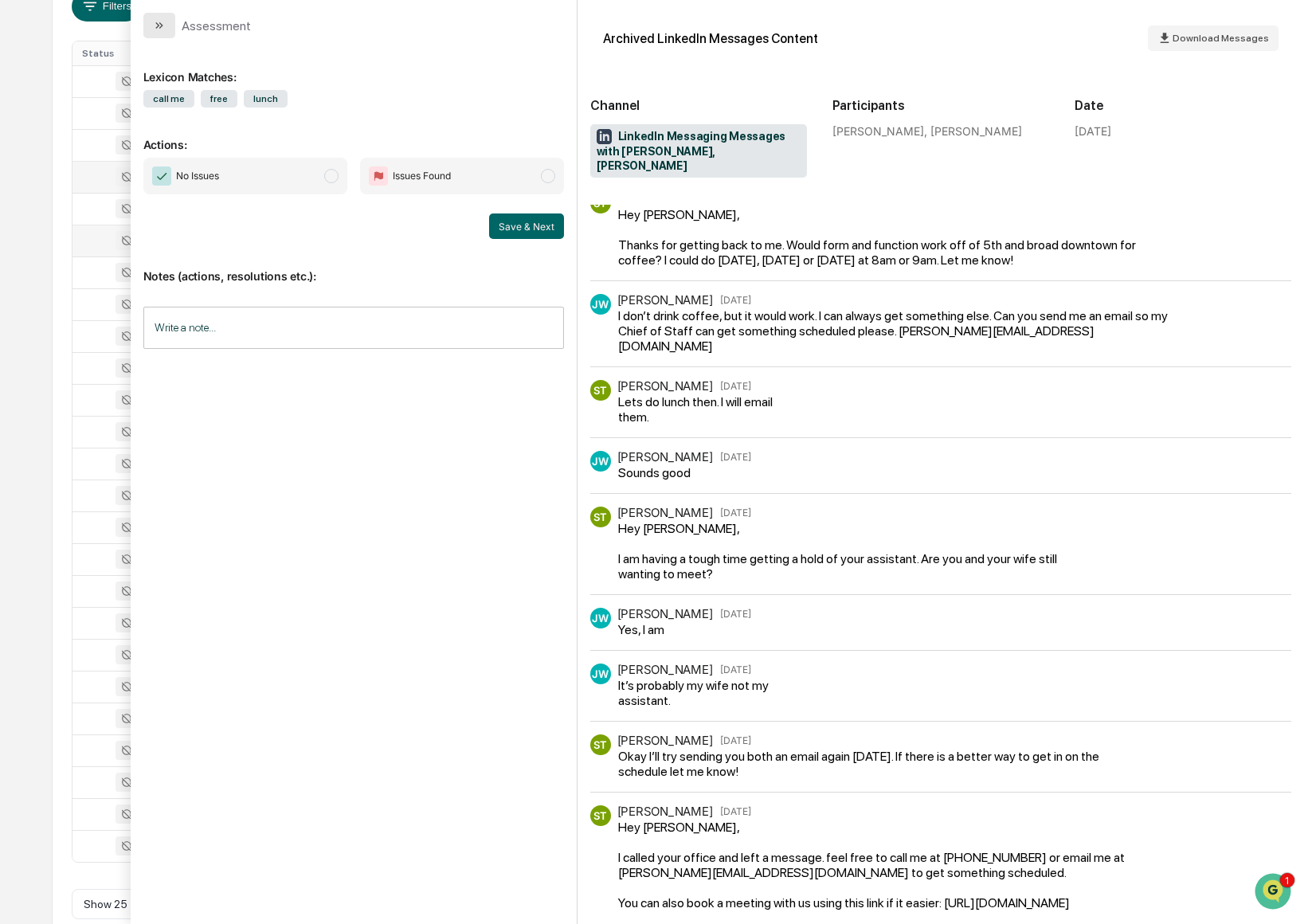
click at [158, 22] on icon "modal" at bounding box center [159, 25] width 12 height 12
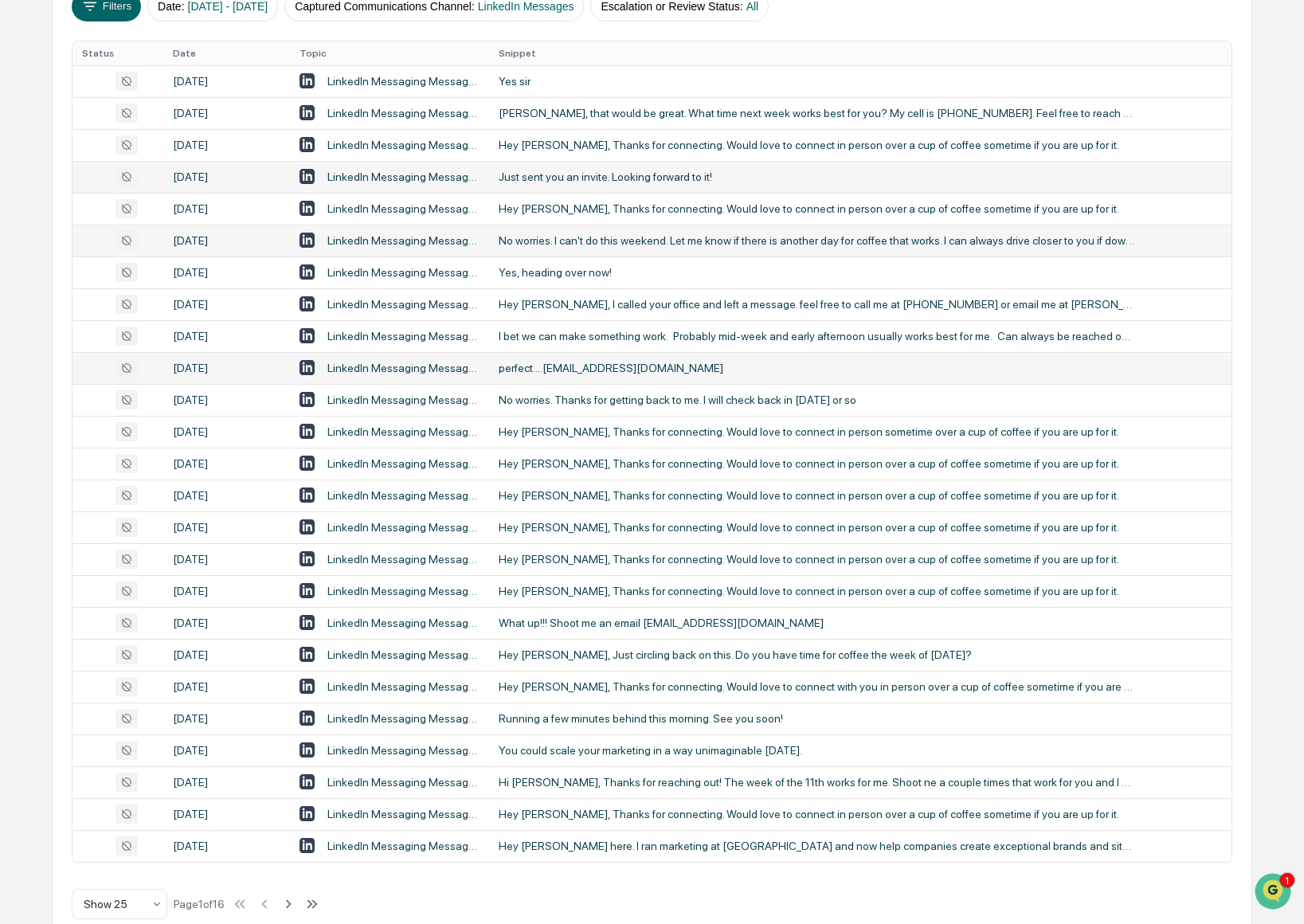
click at [723, 372] on div "perfect....[EMAIL_ADDRESS][DOMAIN_NAME]" at bounding box center [817, 368] width 638 height 12
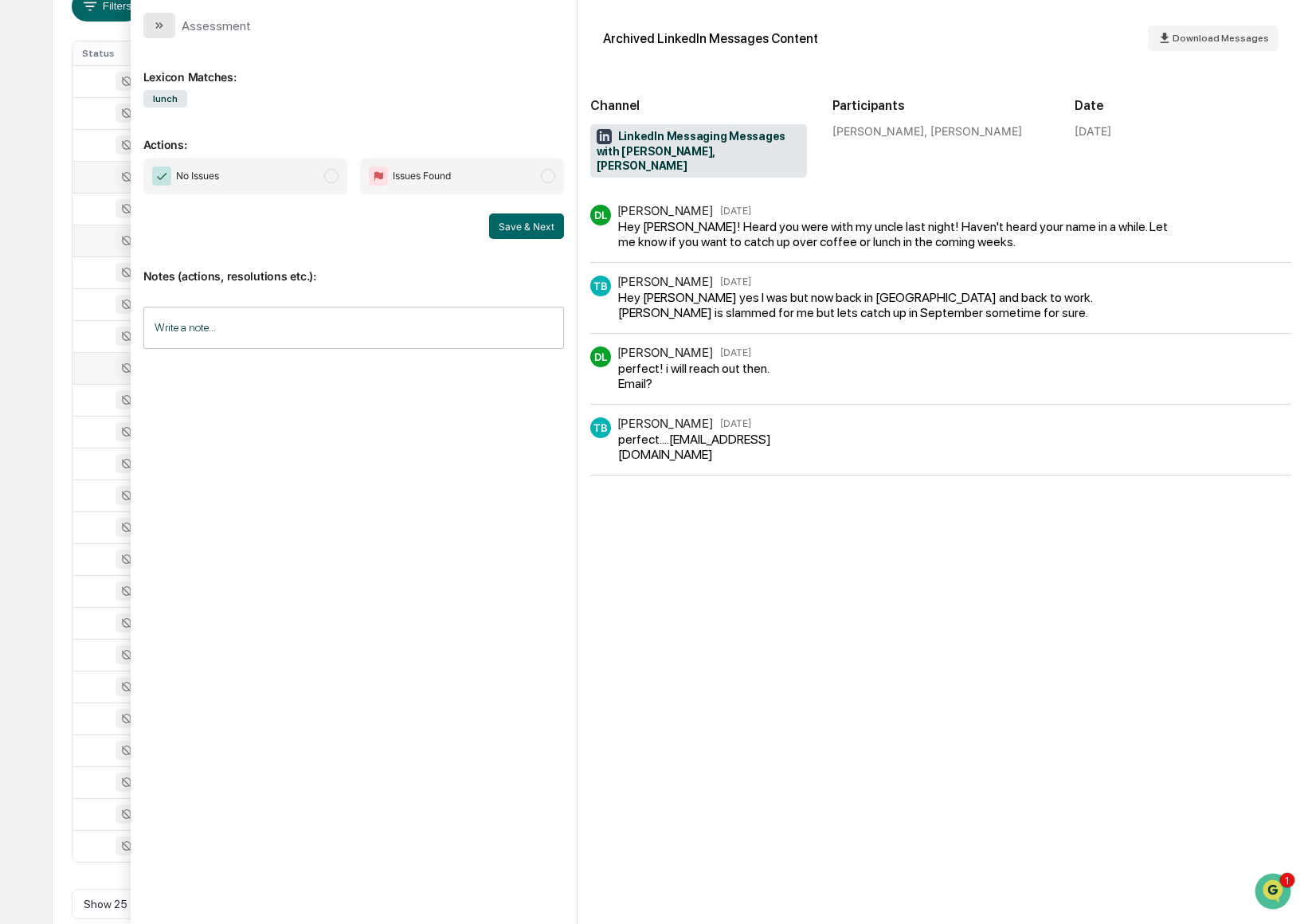
click at [156, 23] on icon "modal" at bounding box center [157, 25] width 4 height 7
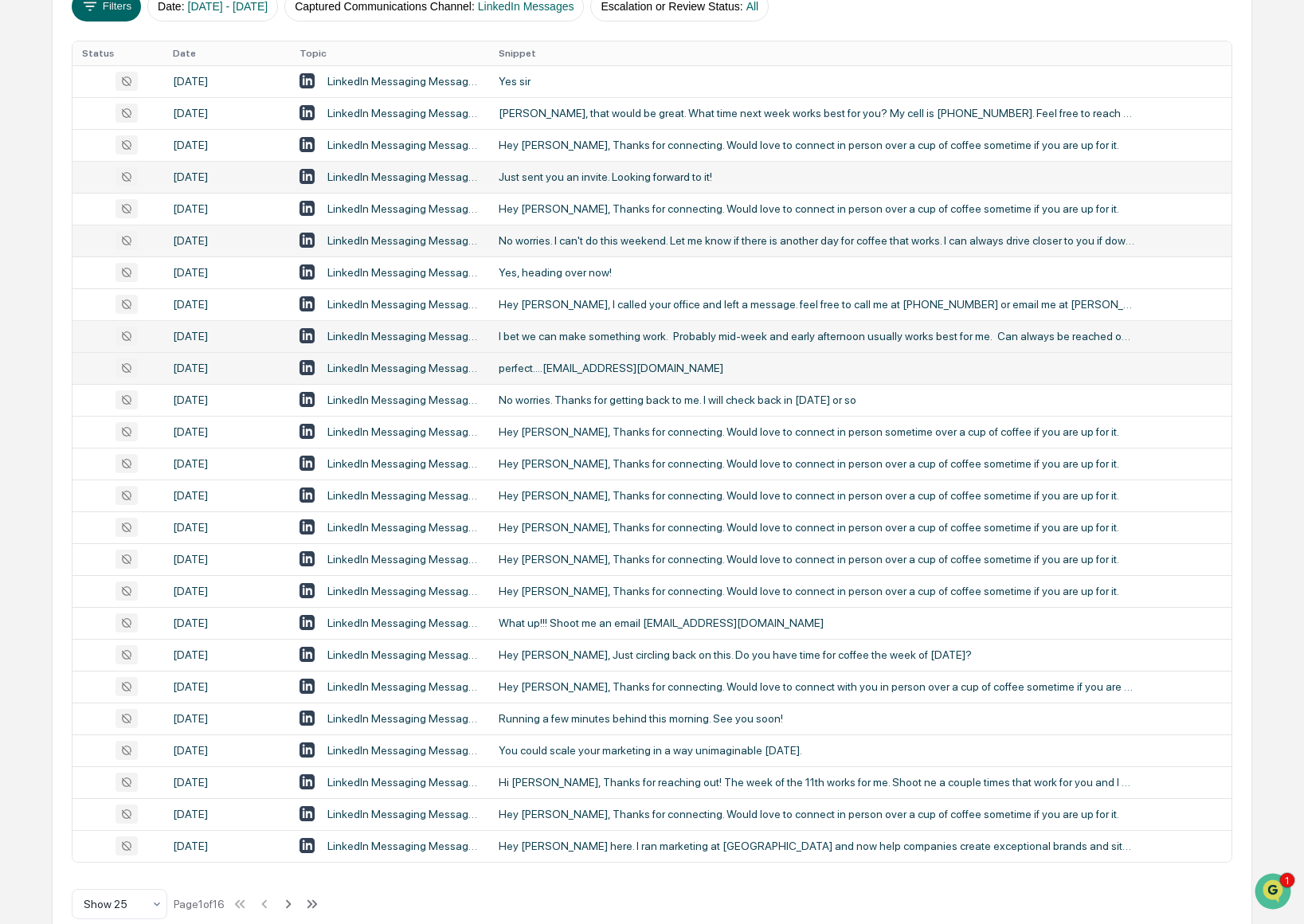
click at [736, 337] on div "I bet we can make something work. Probably mid-week and early afternoon usually…" at bounding box center [817, 336] width 638 height 12
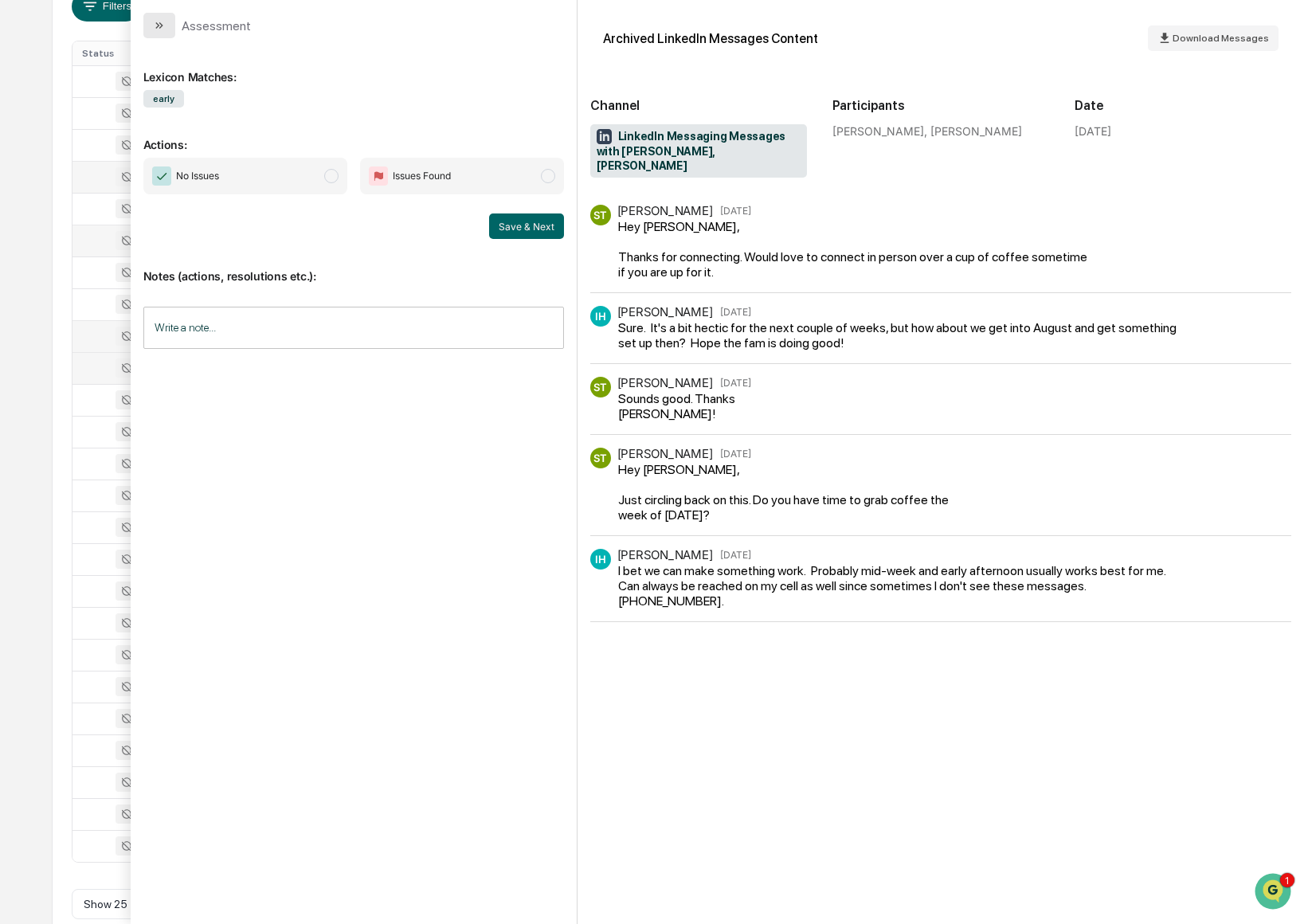
click at [146, 27] on button "modal" at bounding box center [160, 25] width 32 height 26
